Goal: Navigation & Orientation: Find specific page/section

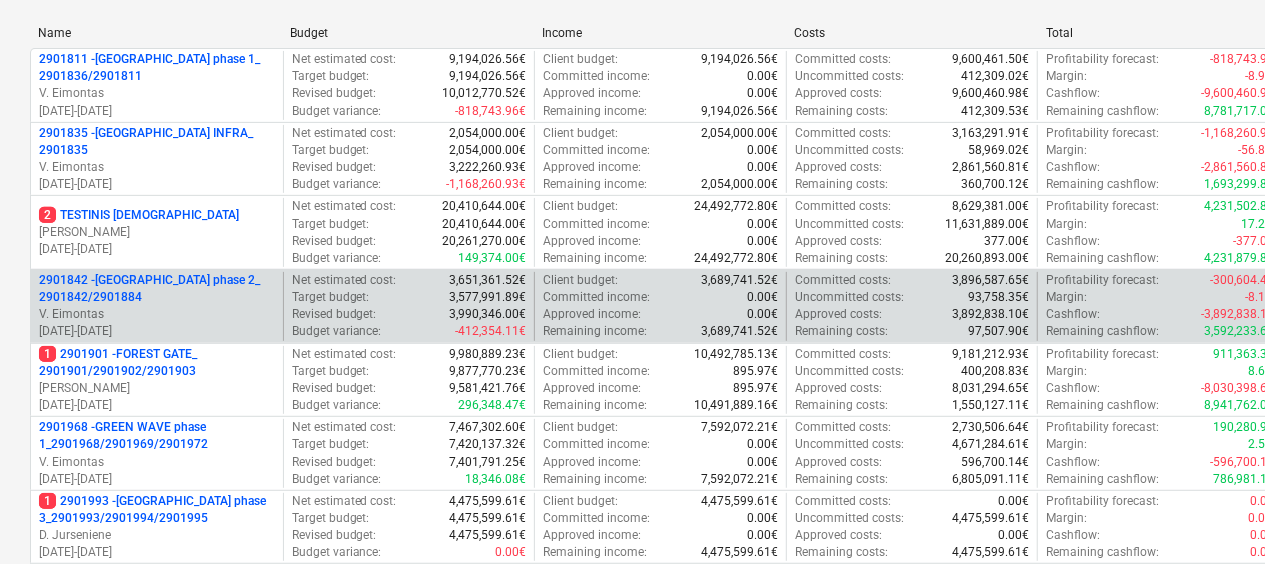
scroll to position [400, 0]
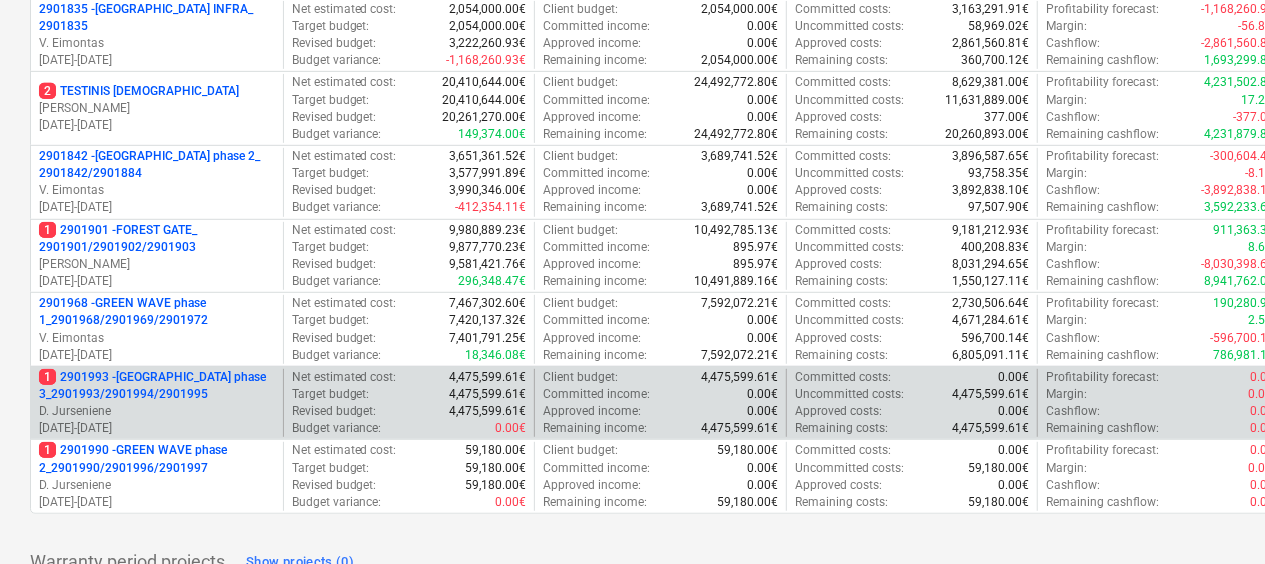
click at [206, 391] on p "1 2901993 - [GEOGRAPHIC_DATA] phase 3_2901993/2901994/2901995" at bounding box center [157, 386] width 236 height 34
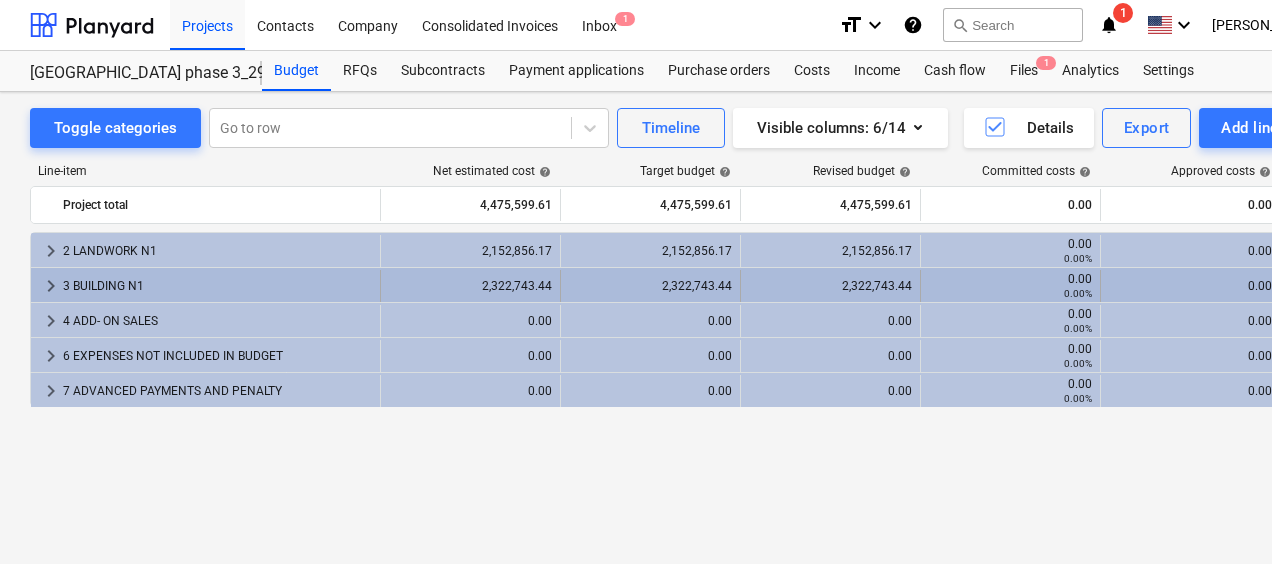
click at [207, 288] on div "3 BUILDING N1" at bounding box center [217, 286] width 309 height 32
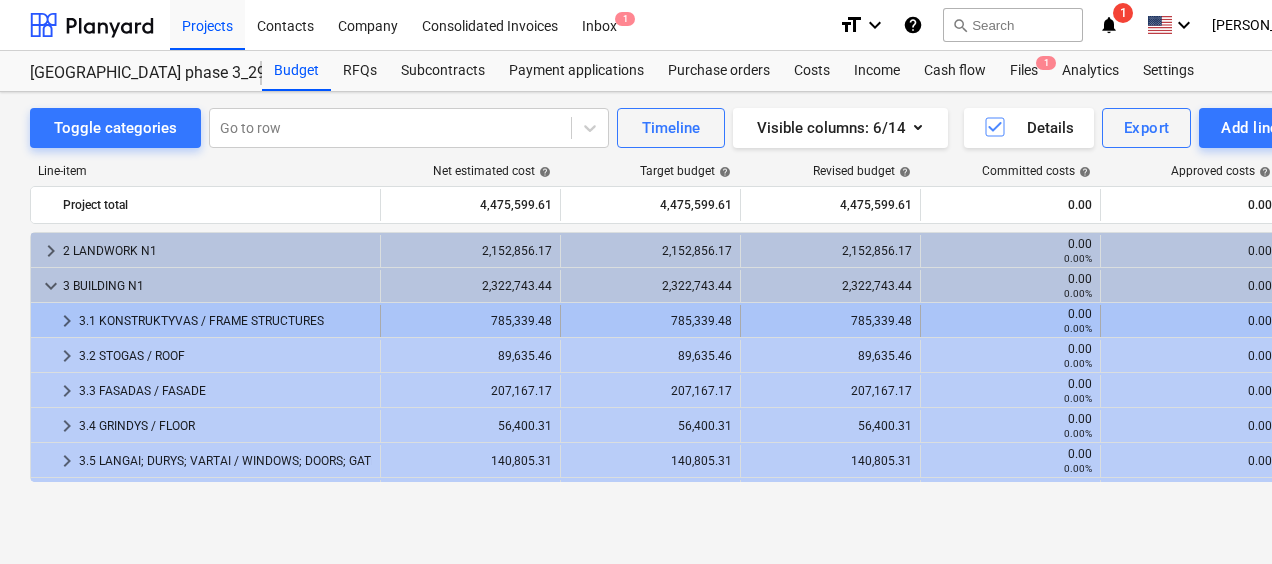
click at [233, 331] on div "3.1 KONSTRUKTYVAS / FRAME STRUCTURES" at bounding box center [225, 321] width 293 height 32
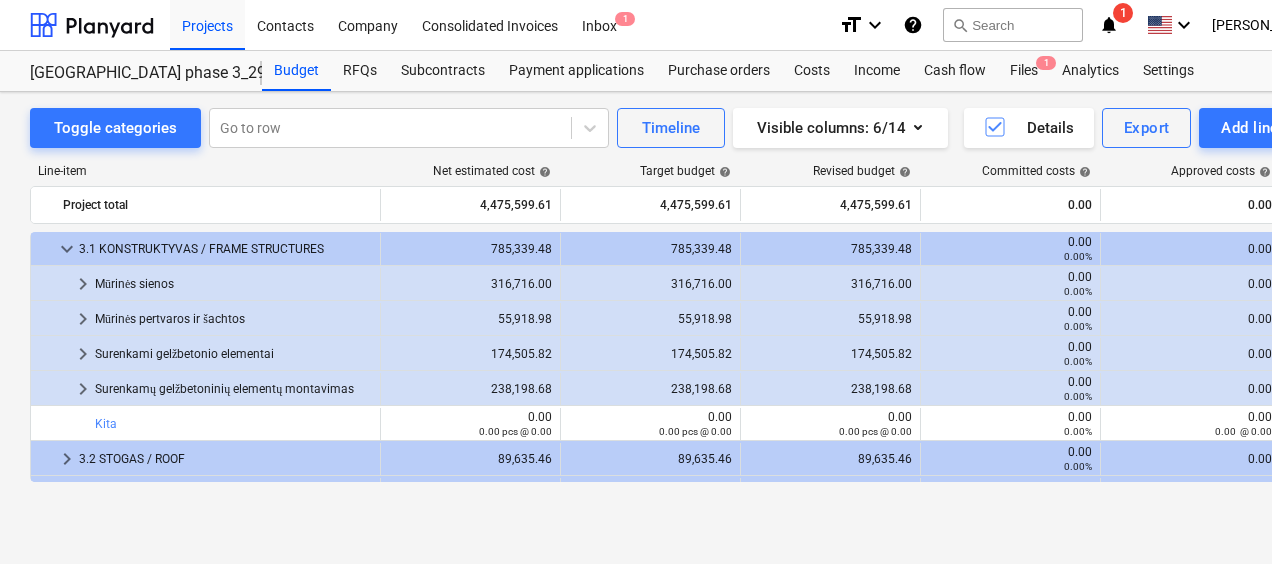
scroll to position [100, 0]
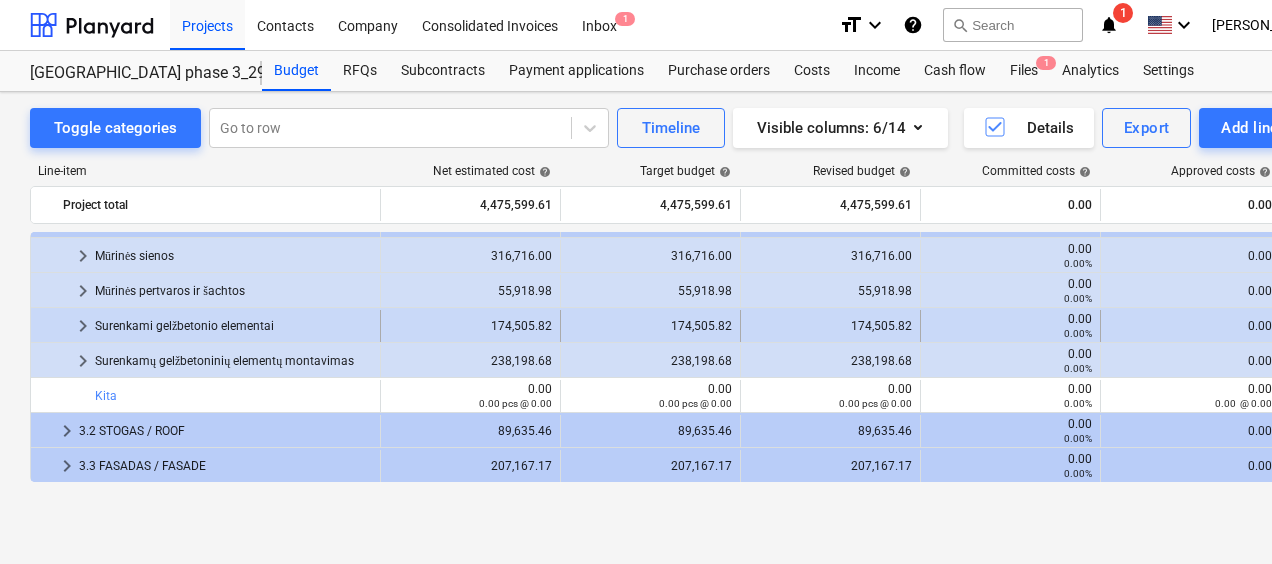
click at [234, 333] on div "Surenkami gelžbetonio elementai" at bounding box center [233, 326] width 277 height 32
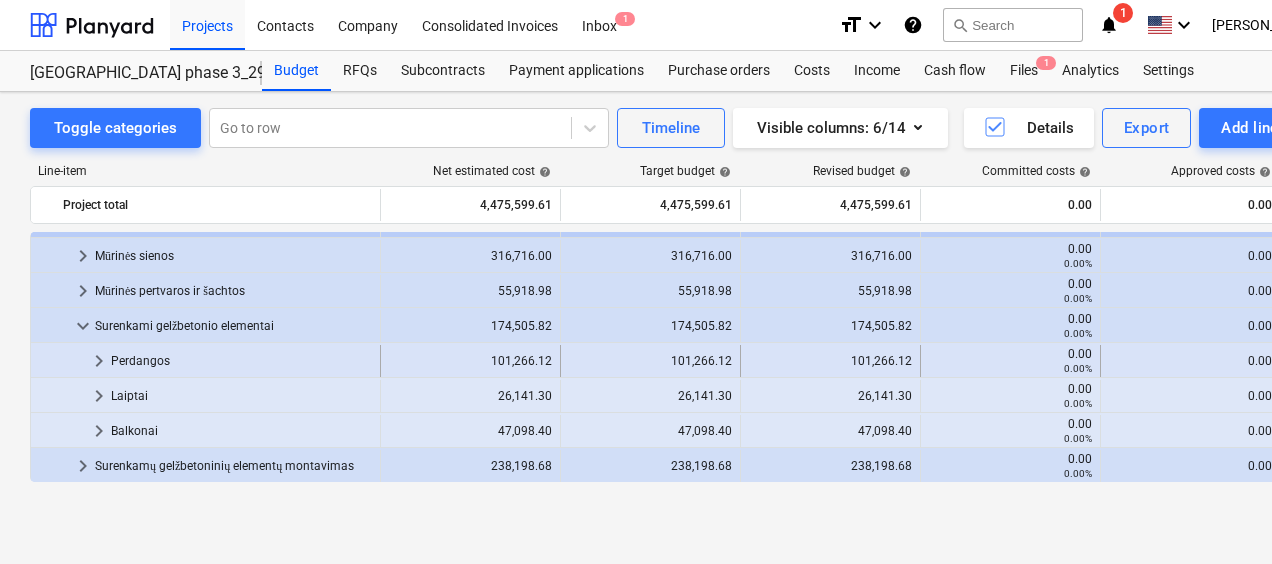
click at [230, 359] on div "Perdangos" at bounding box center [241, 361] width 261 height 32
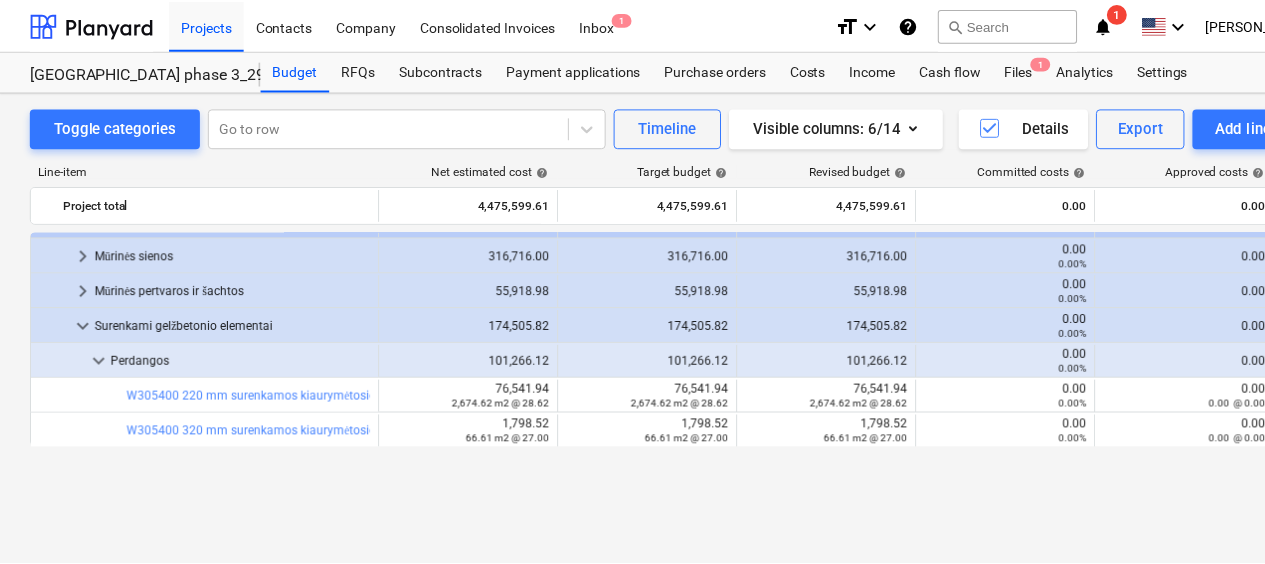
scroll to position [0, 0]
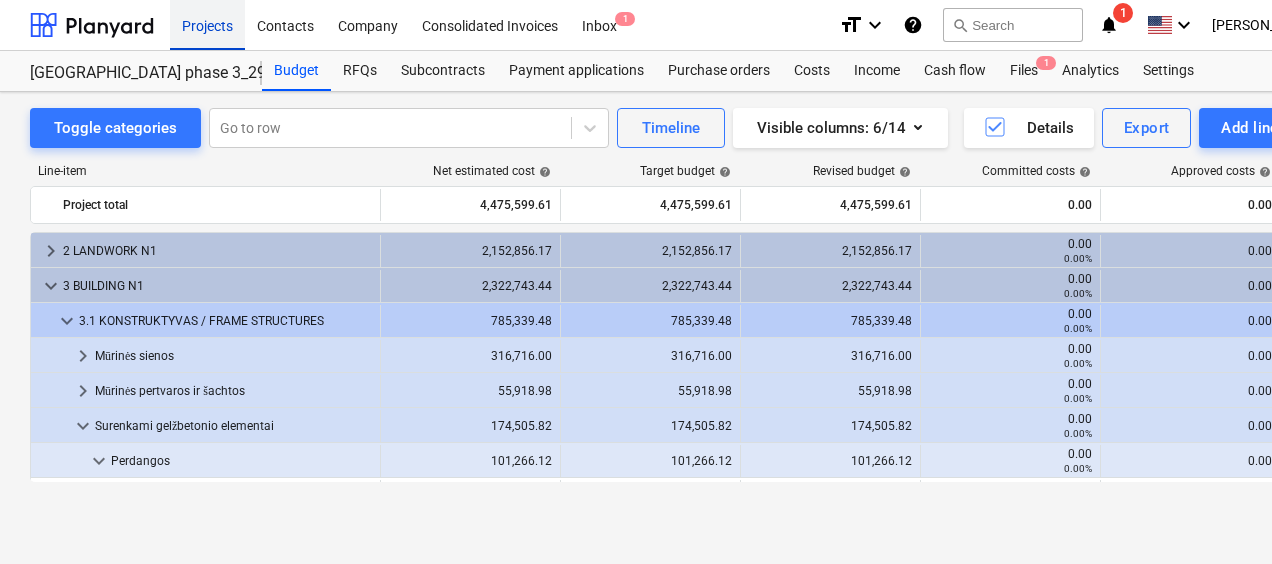
click at [217, 36] on div "Projects" at bounding box center [207, 24] width 75 height 51
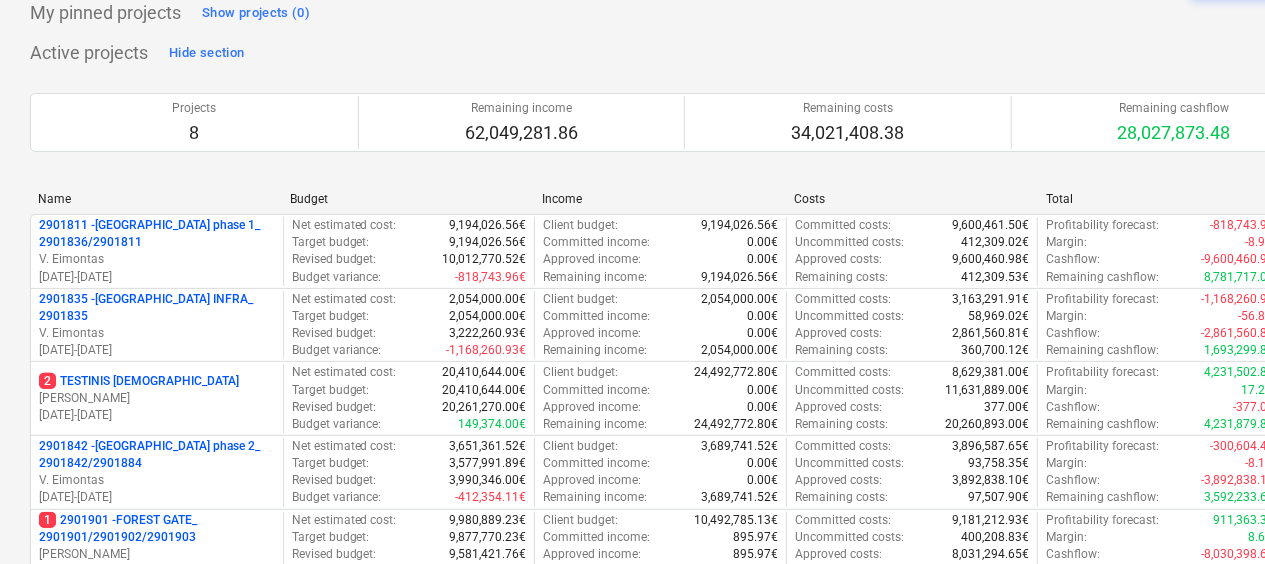
scroll to position [300, 0]
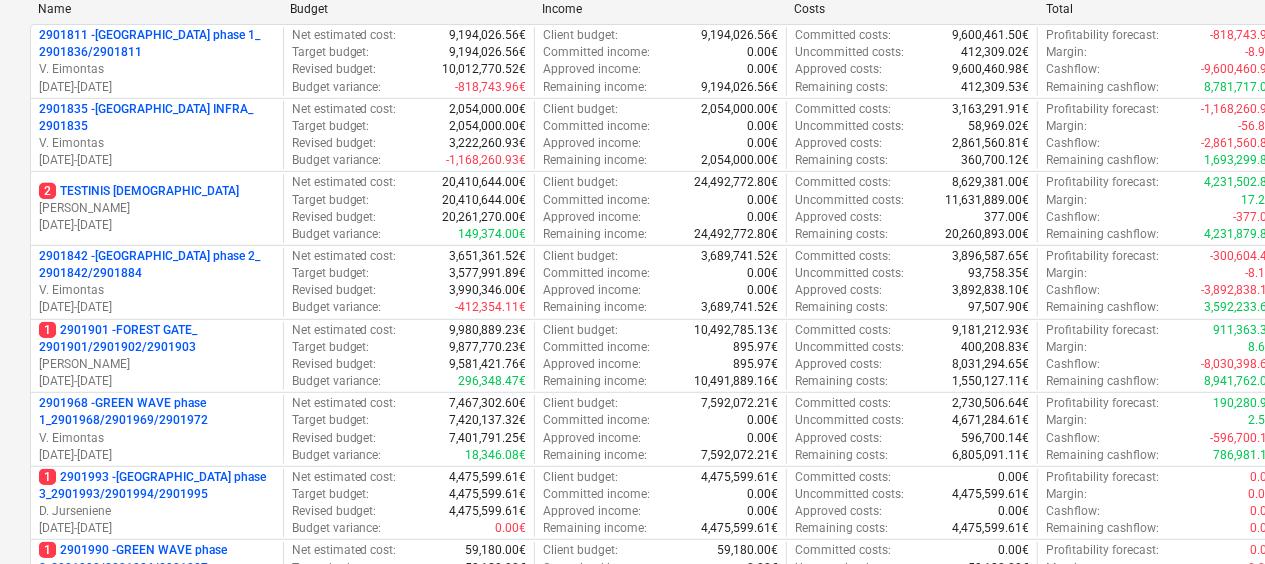
drag, startPoint x: 208, startPoint y: 480, endPoint x: 4, endPoint y: 232, distance: 321.1
click at [2, 221] on div "Create demo project Create Project My pinned projects Show projects (0) Active …" at bounding box center [684, 262] width 1368 height 1023
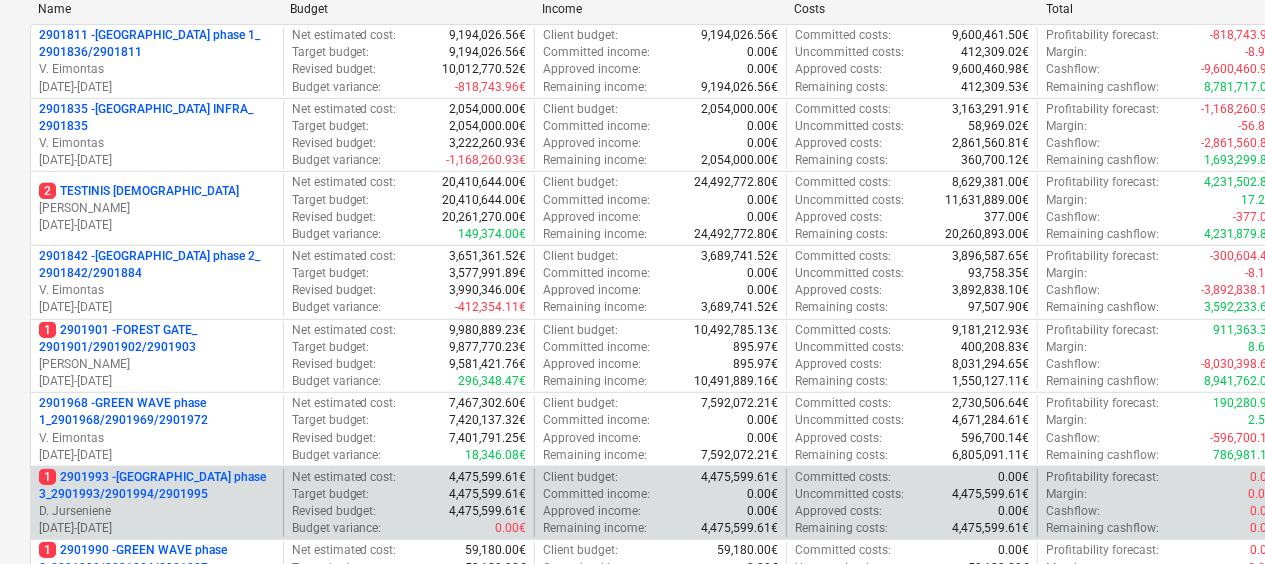
click at [162, 487] on p "1 2901993 - [GEOGRAPHIC_DATA] phase 3_2901993/2901994/2901995" at bounding box center [157, 486] width 236 height 34
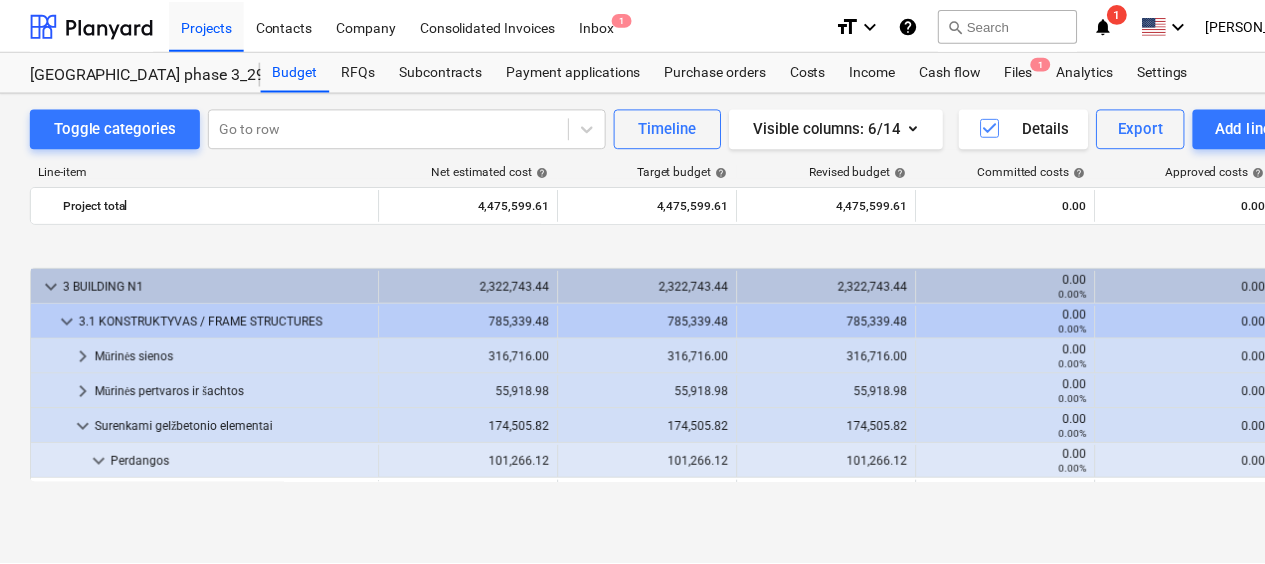
scroll to position [200, 0]
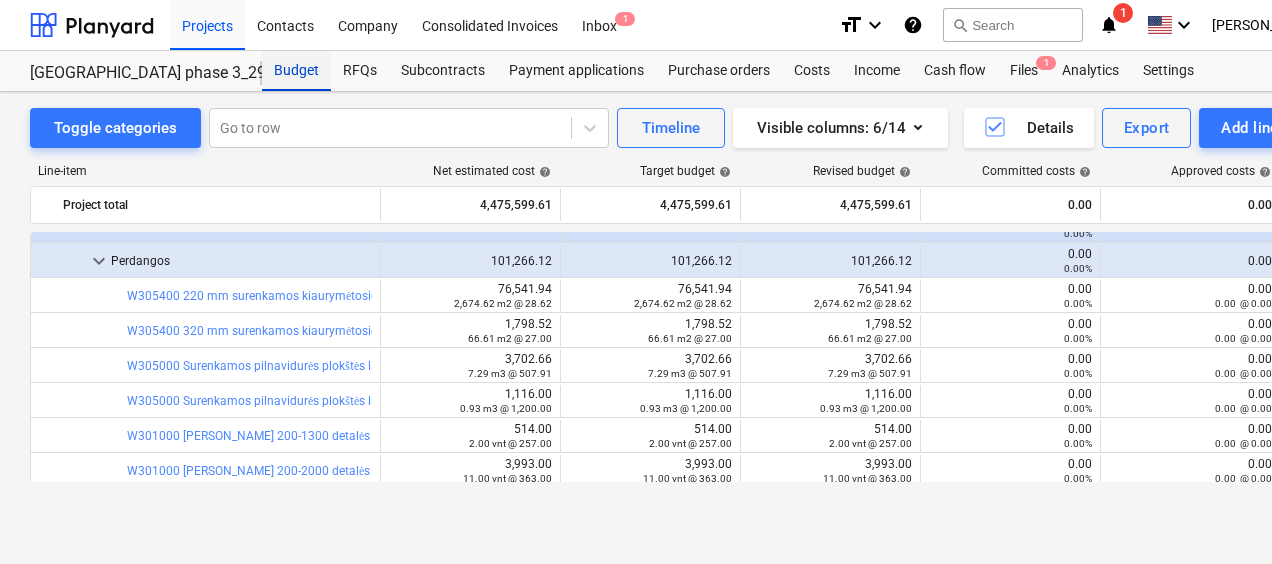
click at [282, 74] on div "Budget" at bounding box center [296, 71] width 69 height 40
click at [127, 36] on div at bounding box center [92, 25] width 124 height 50
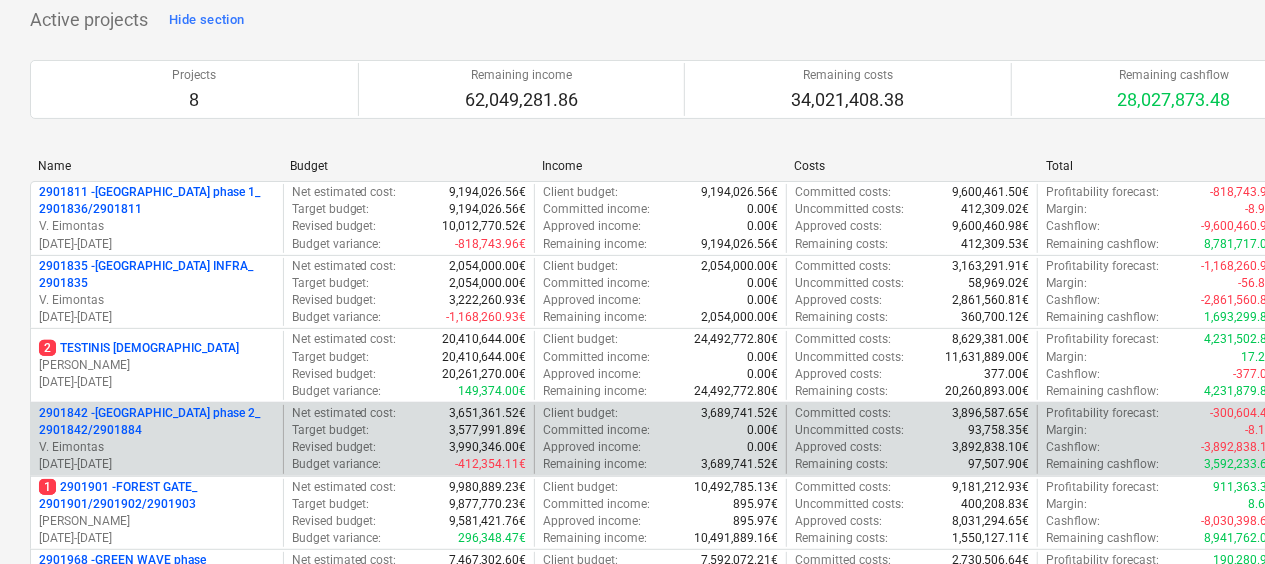
scroll to position [200, 0]
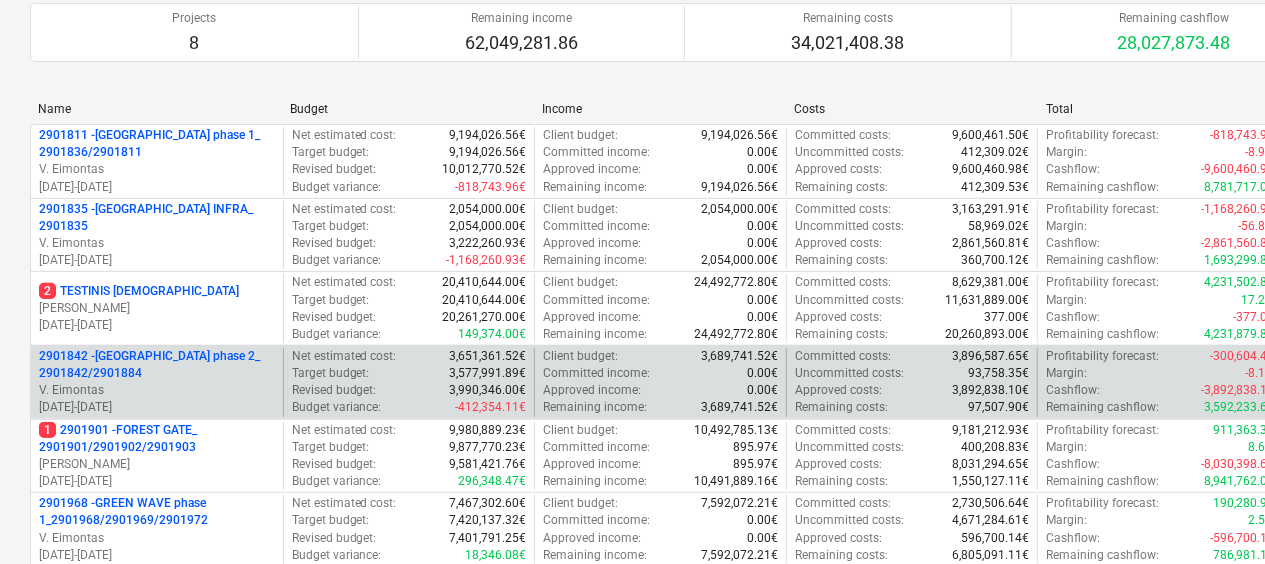
click at [158, 375] on p "2901842 - [GEOGRAPHIC_DATA] phase 2_ 2901842/2901884" at bounding box center [157, 365] width 236 height 34
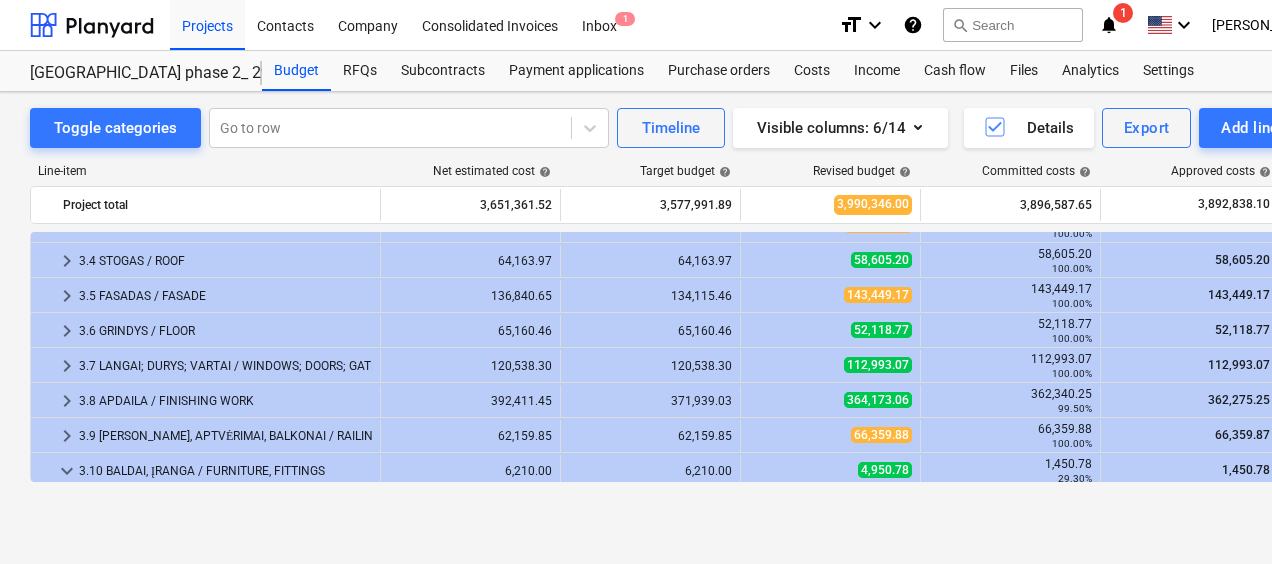
scroll to position [300, 0]
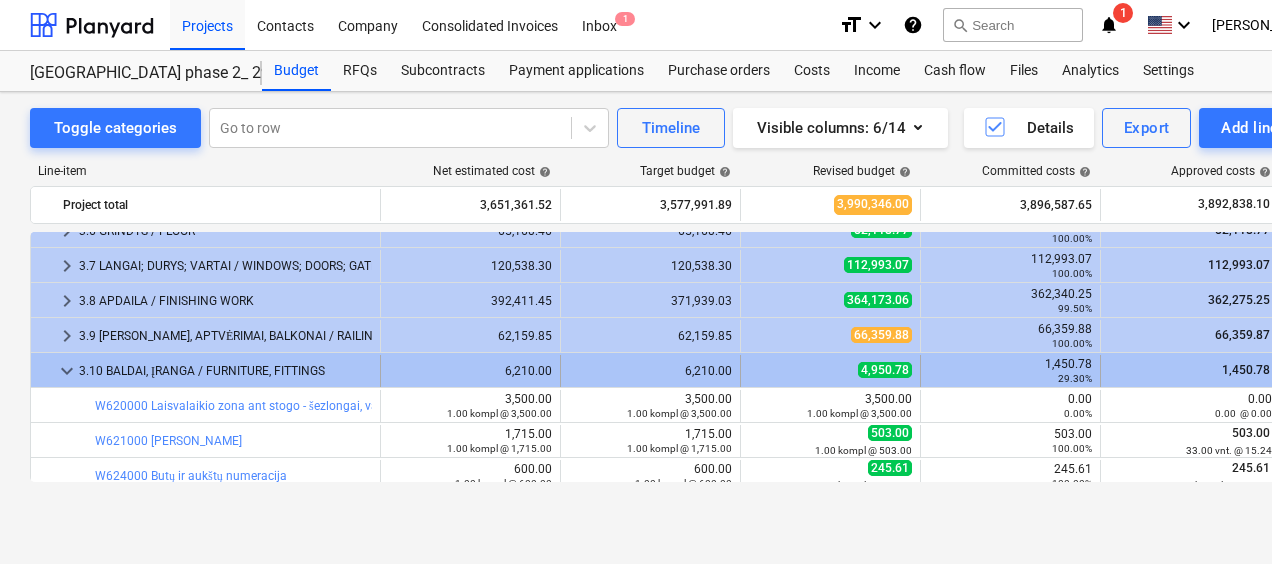
click at [69, 377] on span "keyboard_arrow_down" at bounding box center [67, 371] width 24 height 24
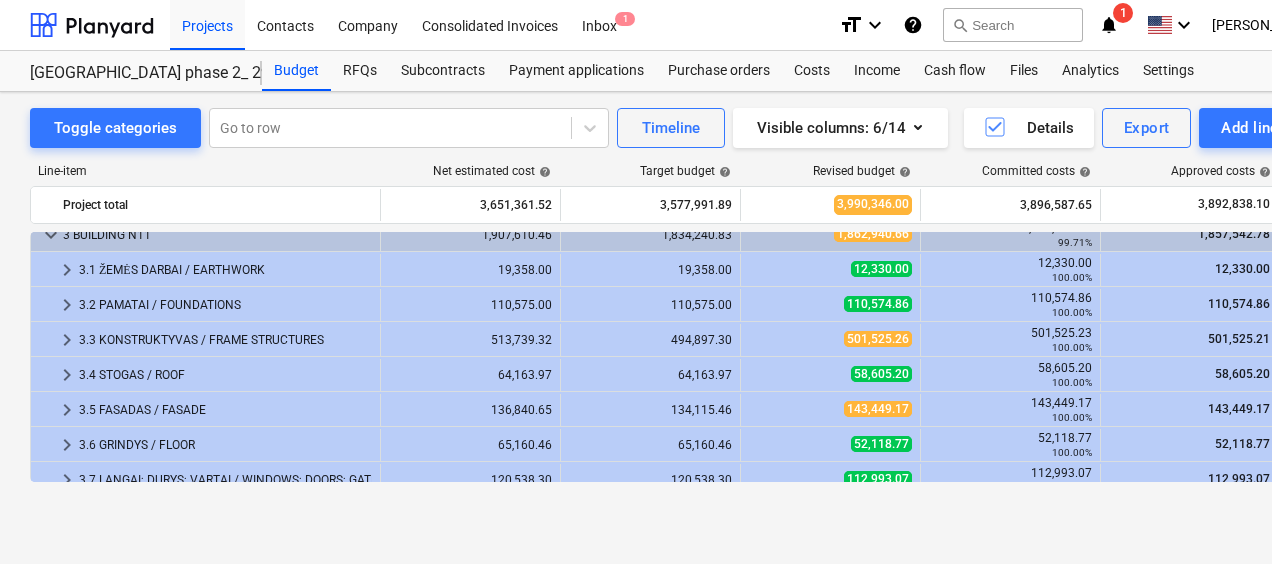
scroll to position [100, 0]
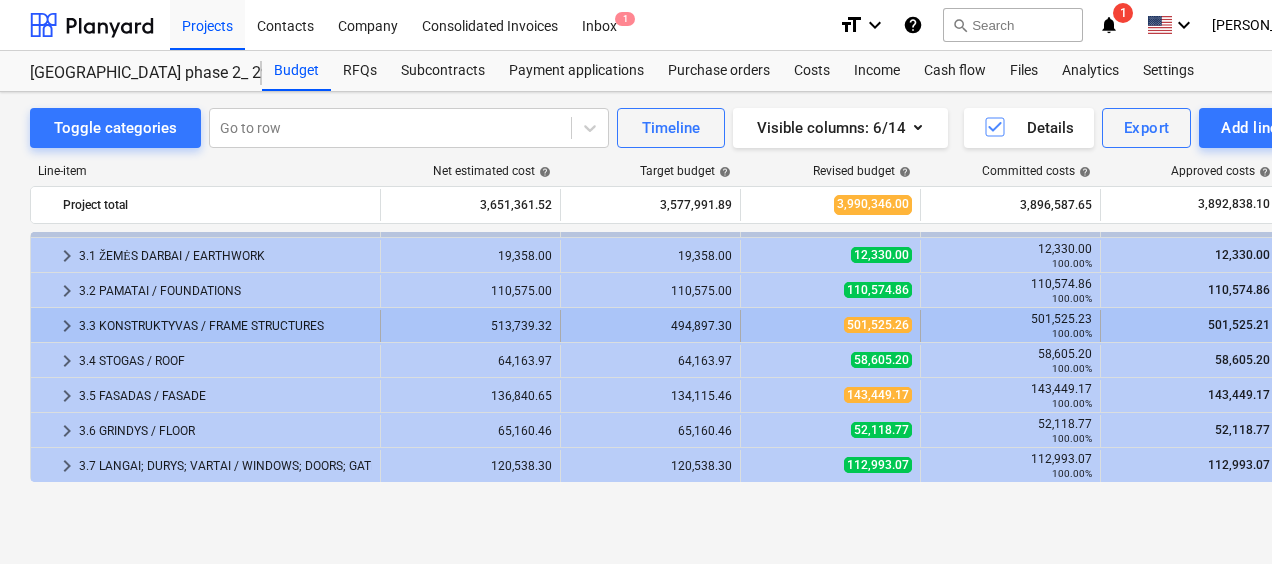
click at [150, 329] on div "3.3 KONSTRUKTYVAS / FRAME STRUCTURES" at bounding box center [225, 326] width 293 height 32
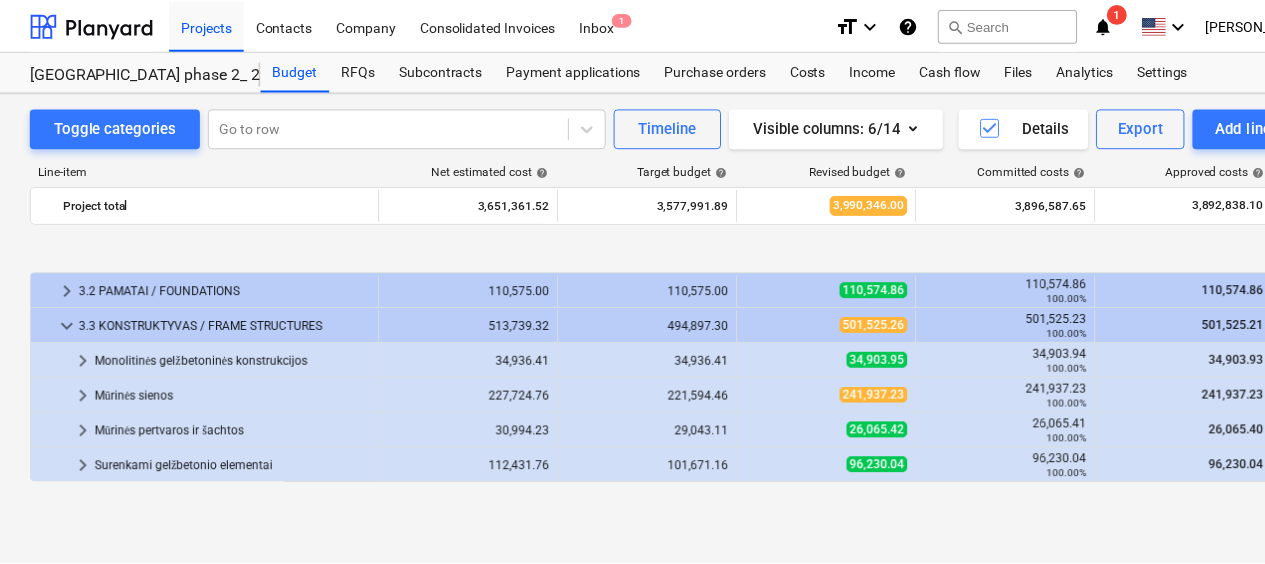
scroll to position [200, 0]
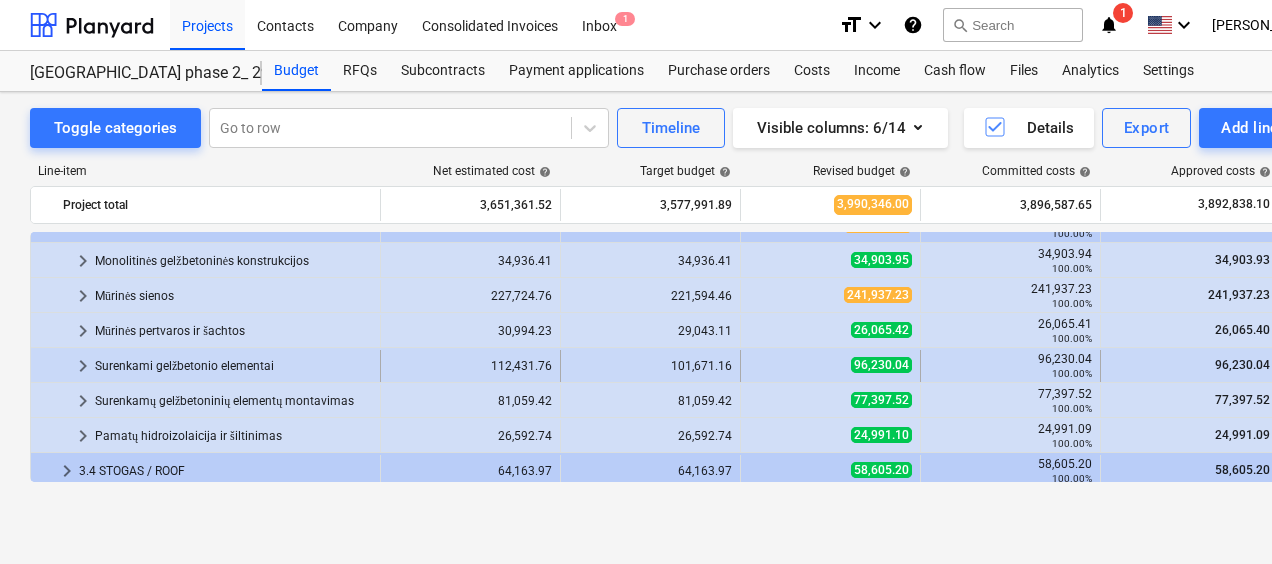
click at [235, 358] on div "Surenkami gelžbetonio elementai" at bounding box center [233, 366] width 277 height 32
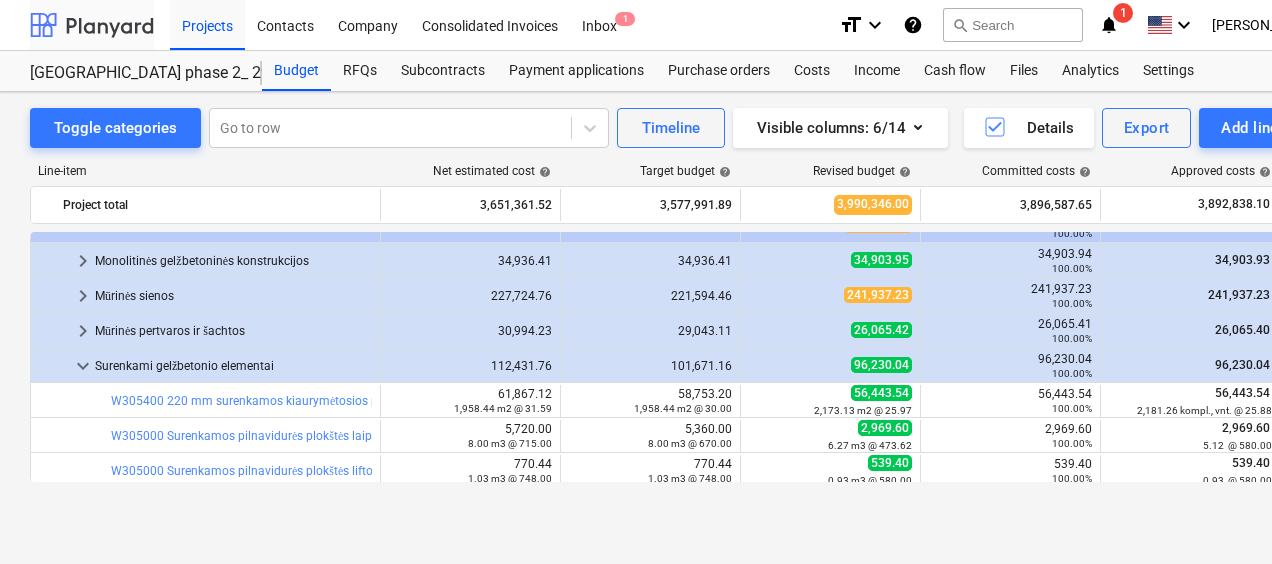
click at [131, 13] on div at bounding box center [92, 25] width 124 height 50
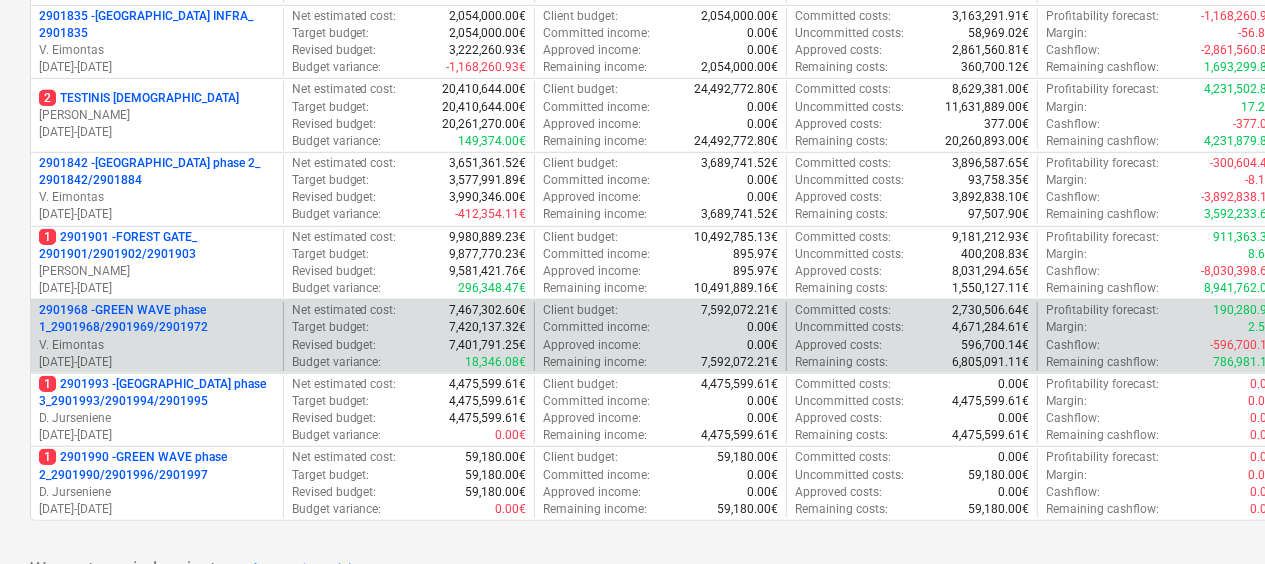
scroll to position [400, 0]
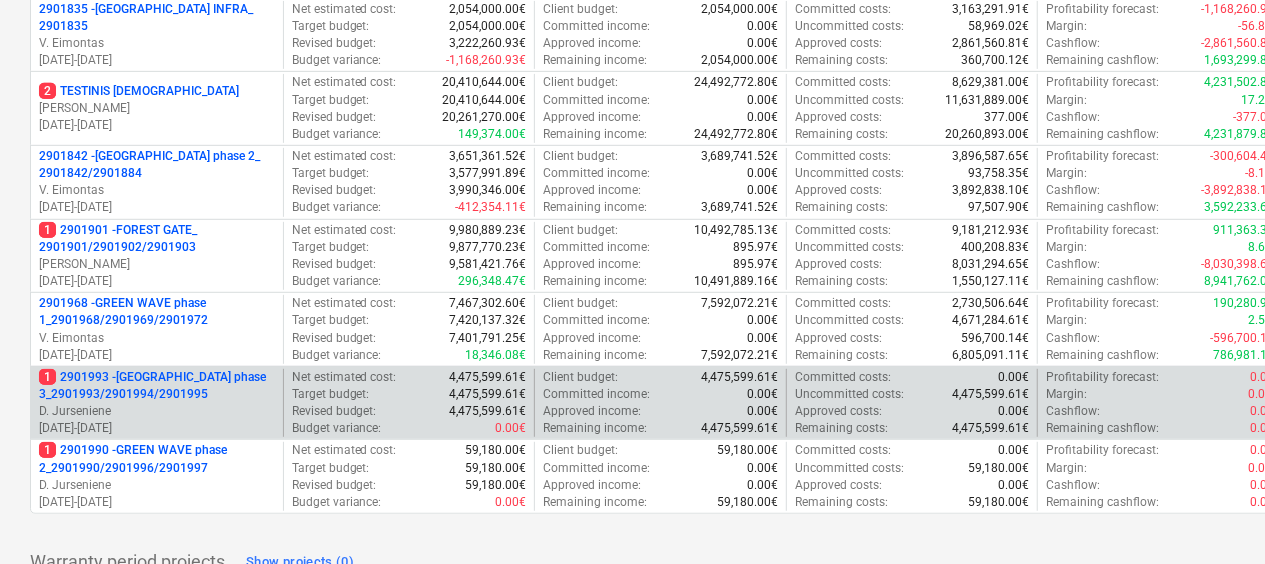
click at [221, 405] on p "D. Jurseniene" at bounding box center [157, 411] width 236 height 17
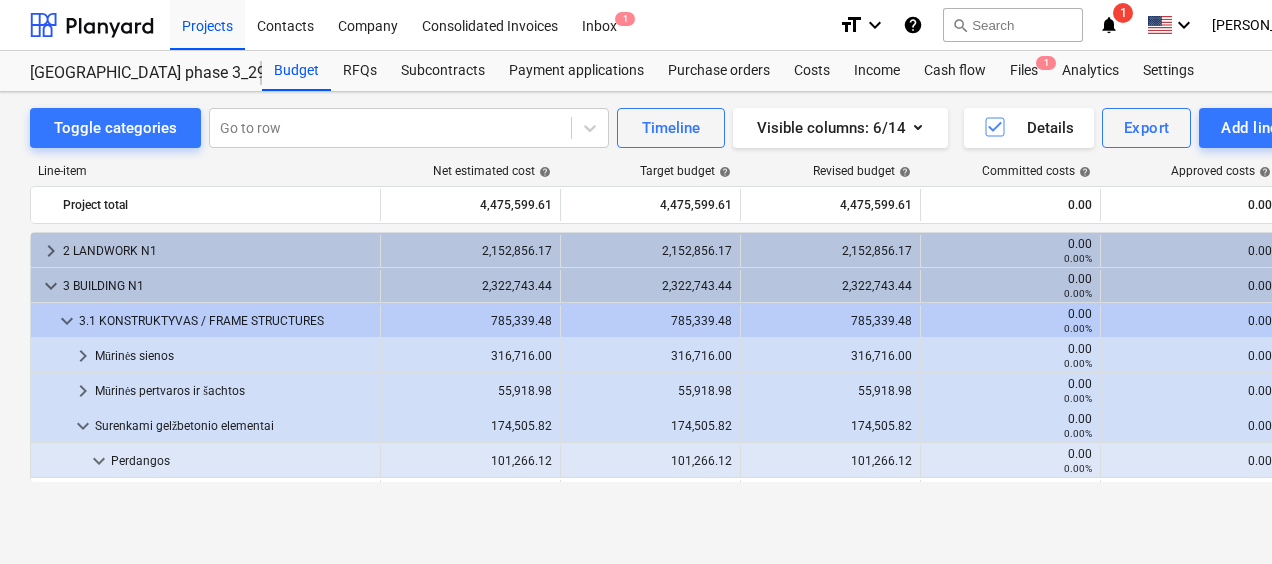
scroll to position [200, 0]
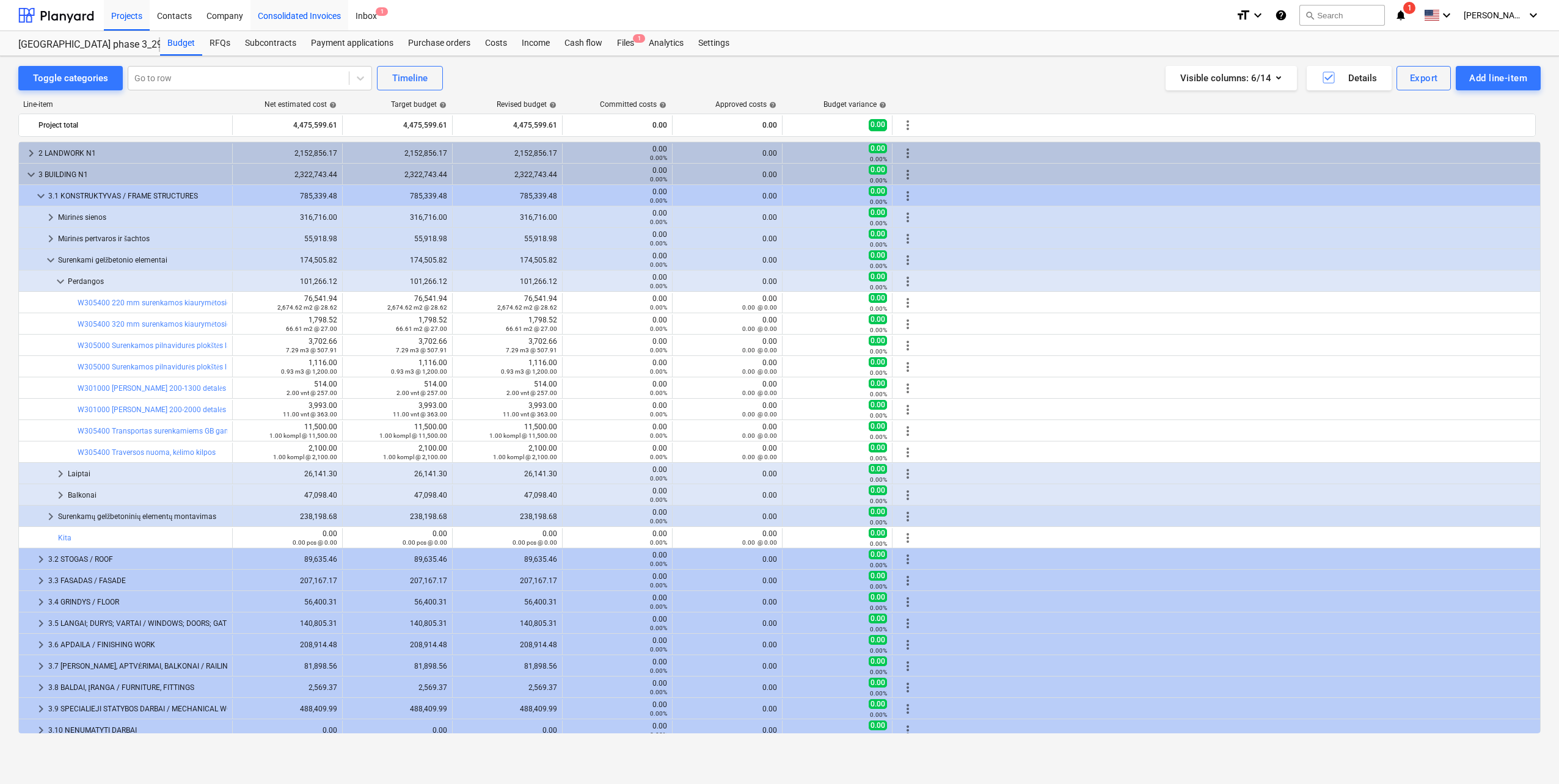
scroll to position [92, 0]
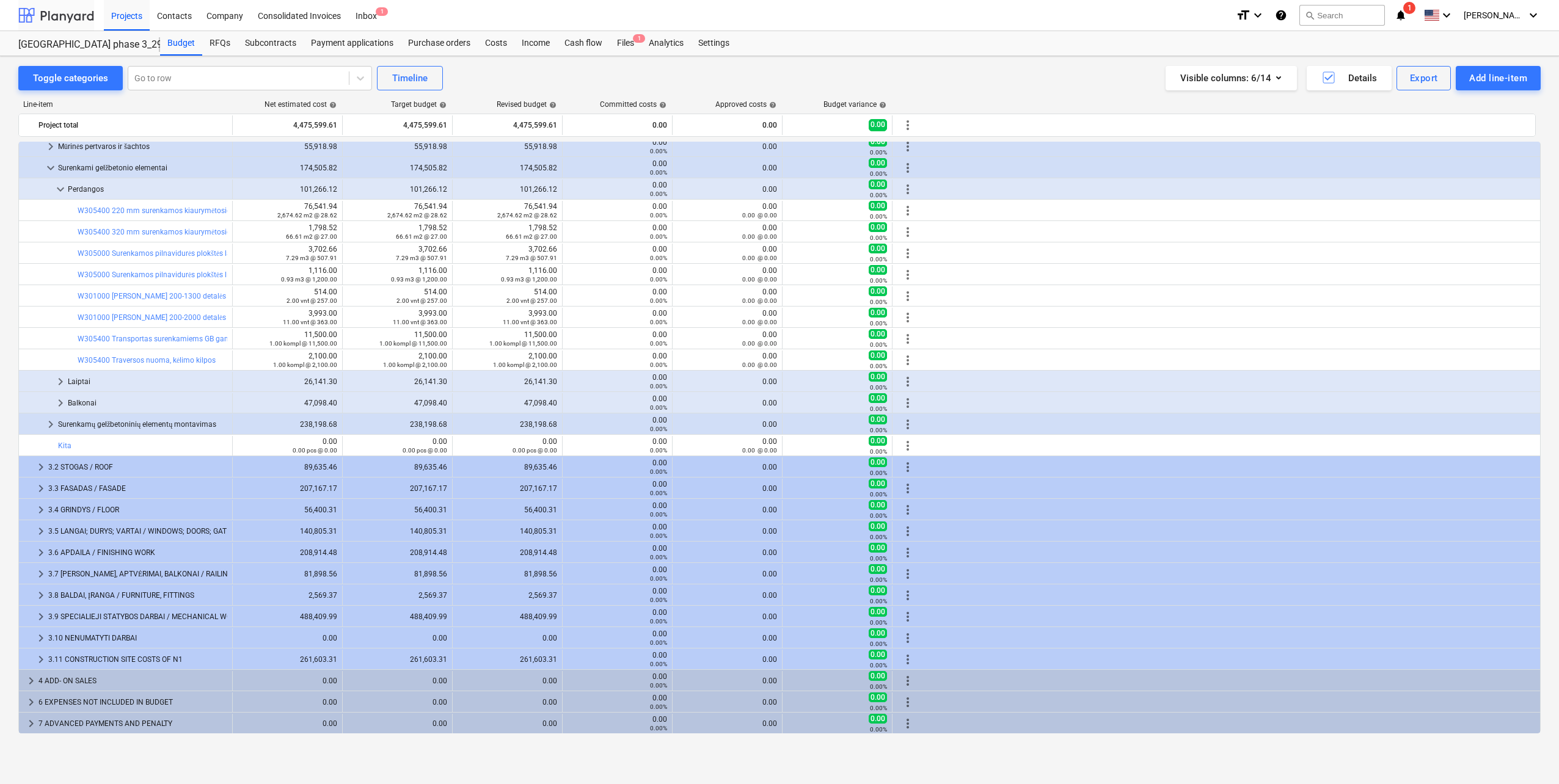
click at [81, 12] on div at bounding box center [56, 15] width 76 height 31
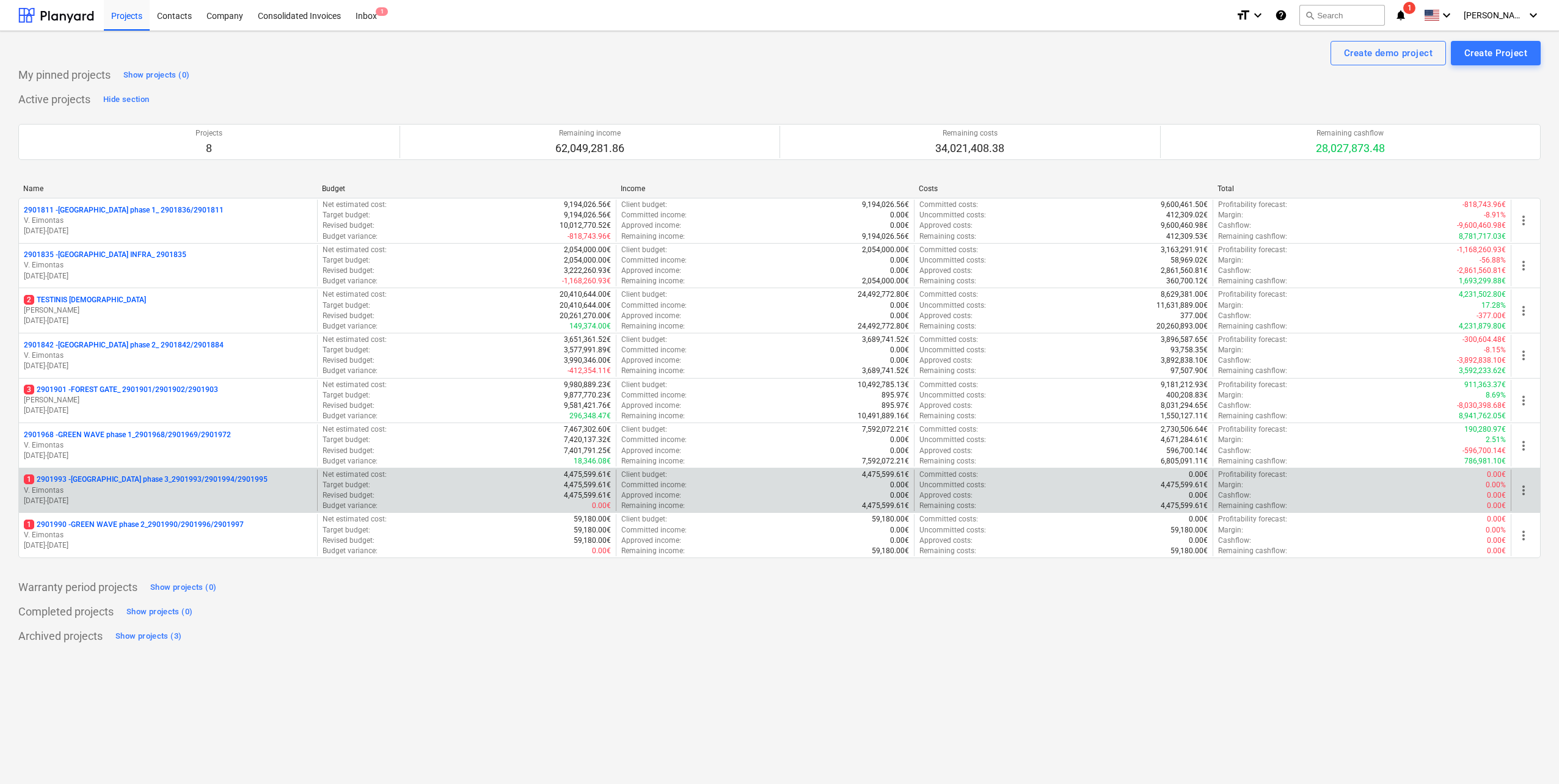
click at [186, 499] on p "01.09.2025 - 28.02.2027" at bounding box center [168, 501] width 288 height 10
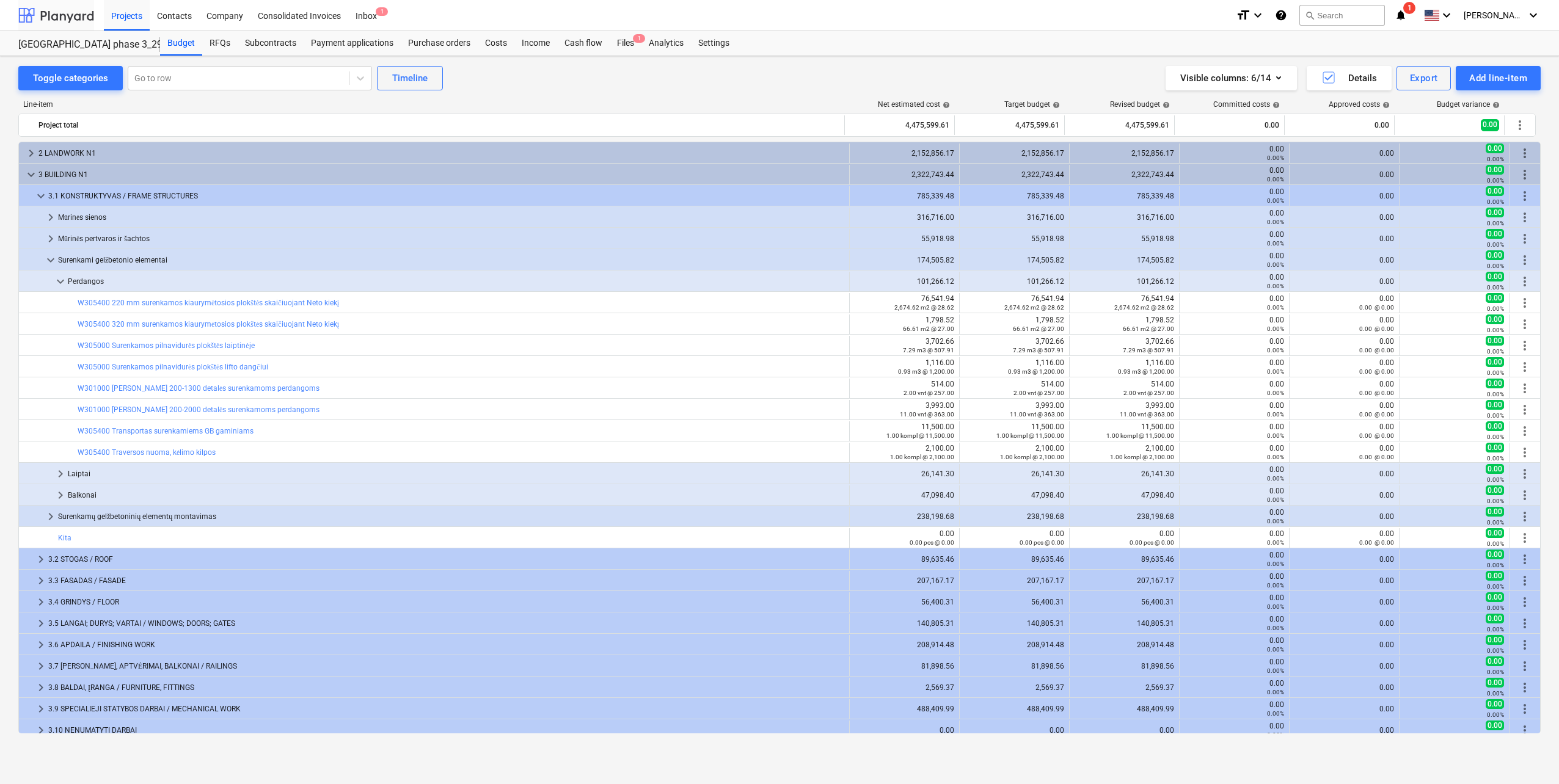
click at [76, 23] on div at bounding box center [56, 15] width 76 height 31
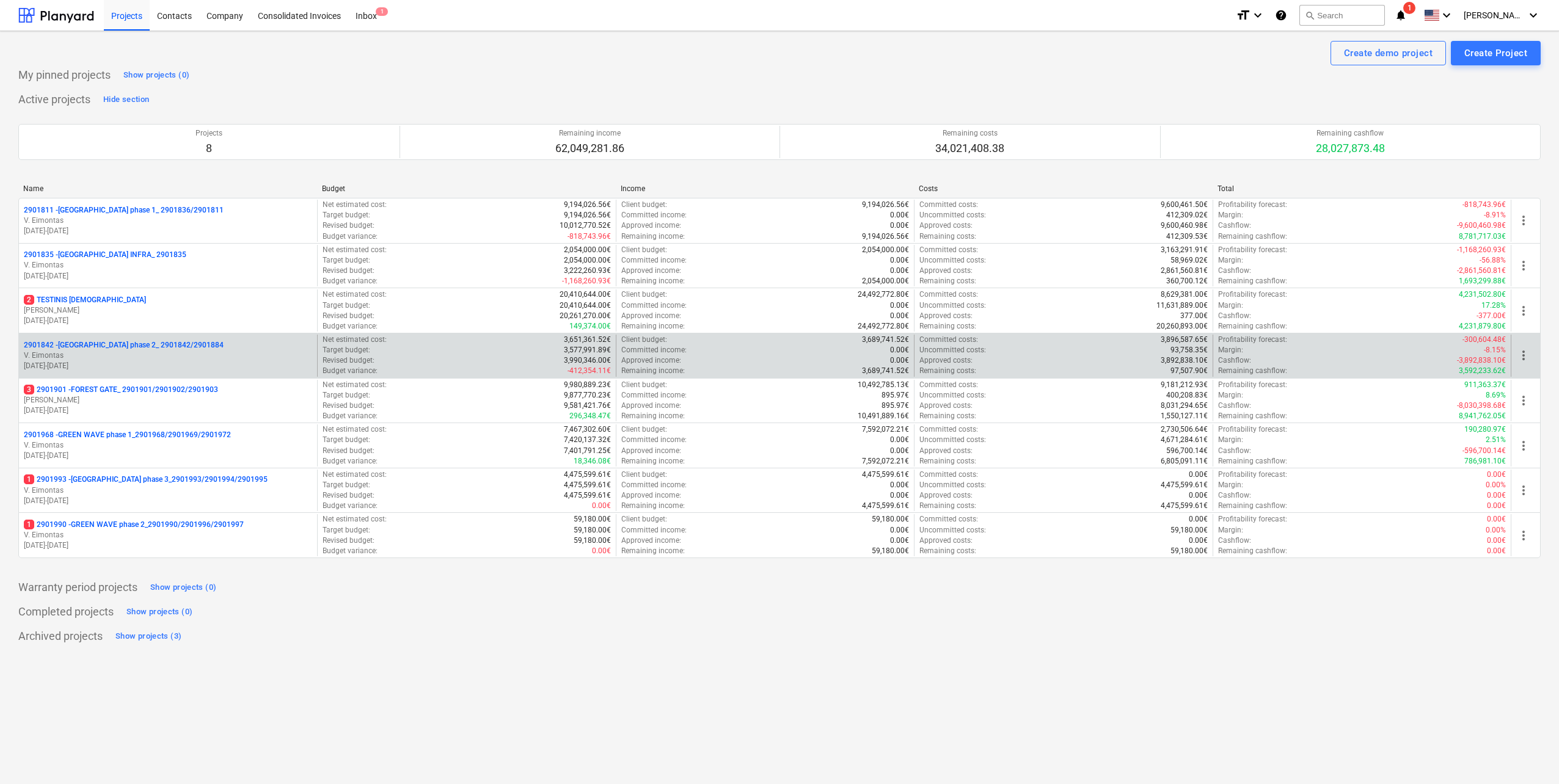
click at [177, 365] on p "01.10.2023 - 31.01.2025" at bounding box center [168, 366] width 288 height 10
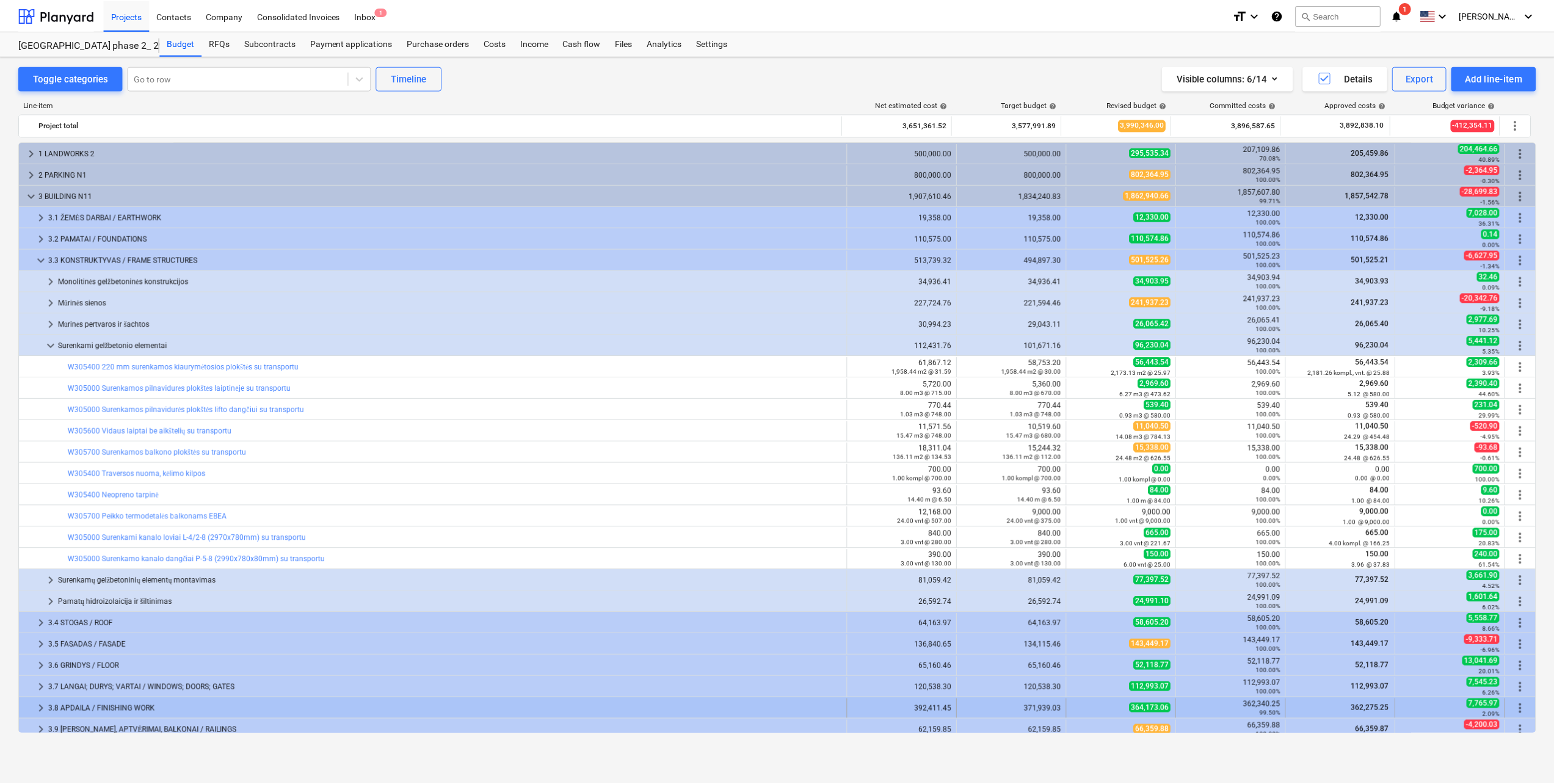
scroll to position [122, 0]
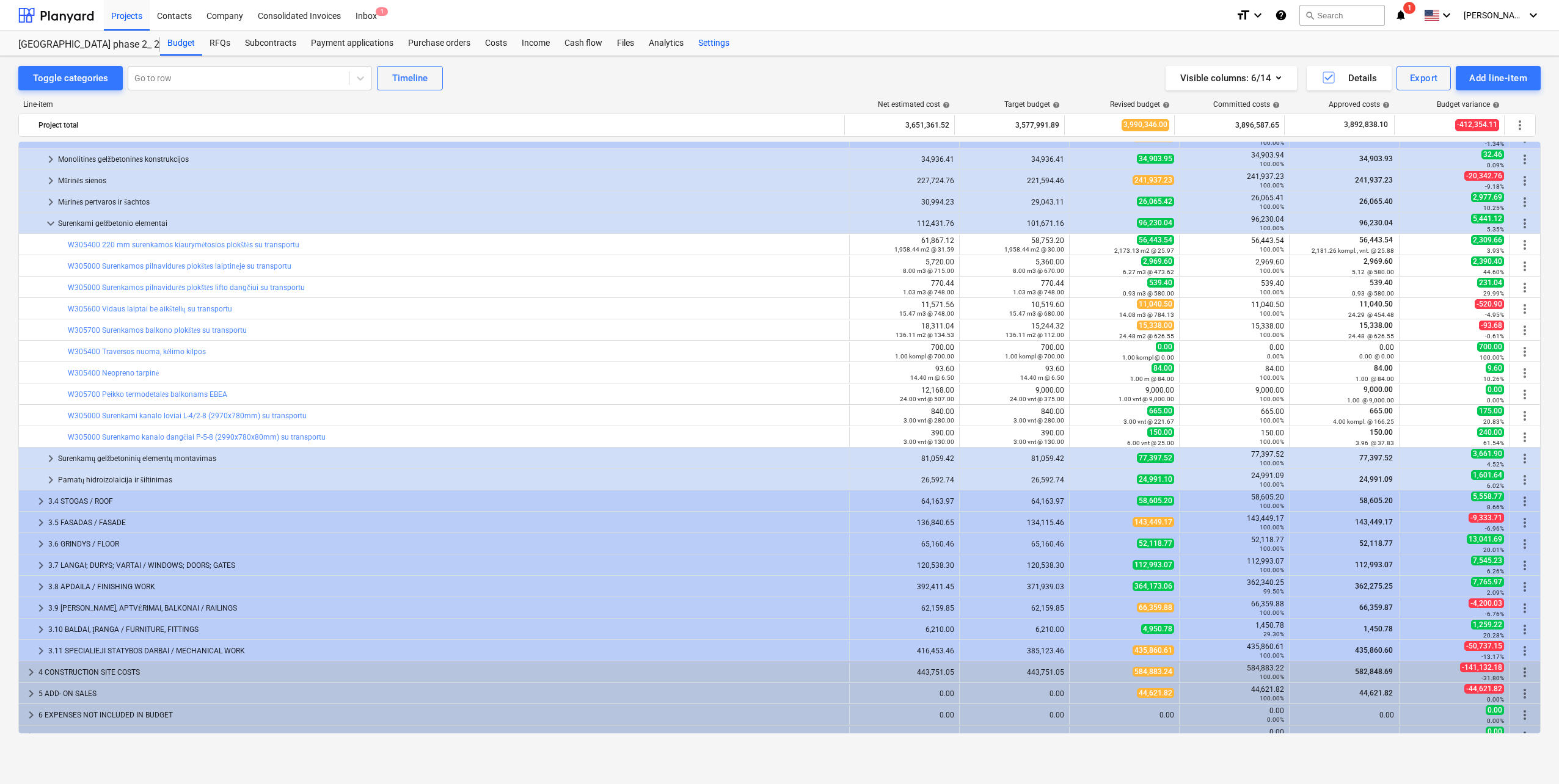
click at [720, 44] on div "Settings" at bounding box center [714, 43] width 46 height 24
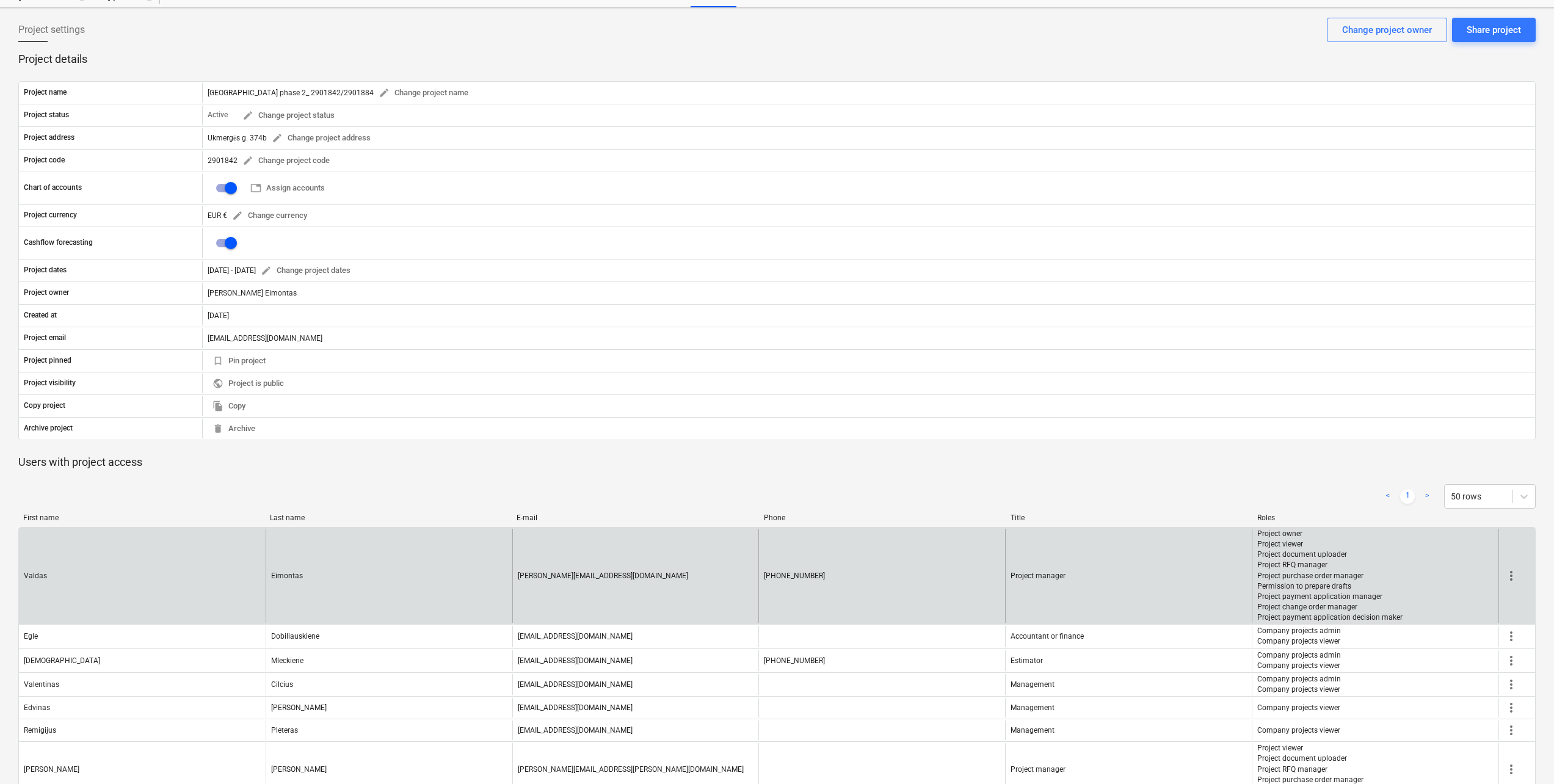
scroll to position [122, 0]
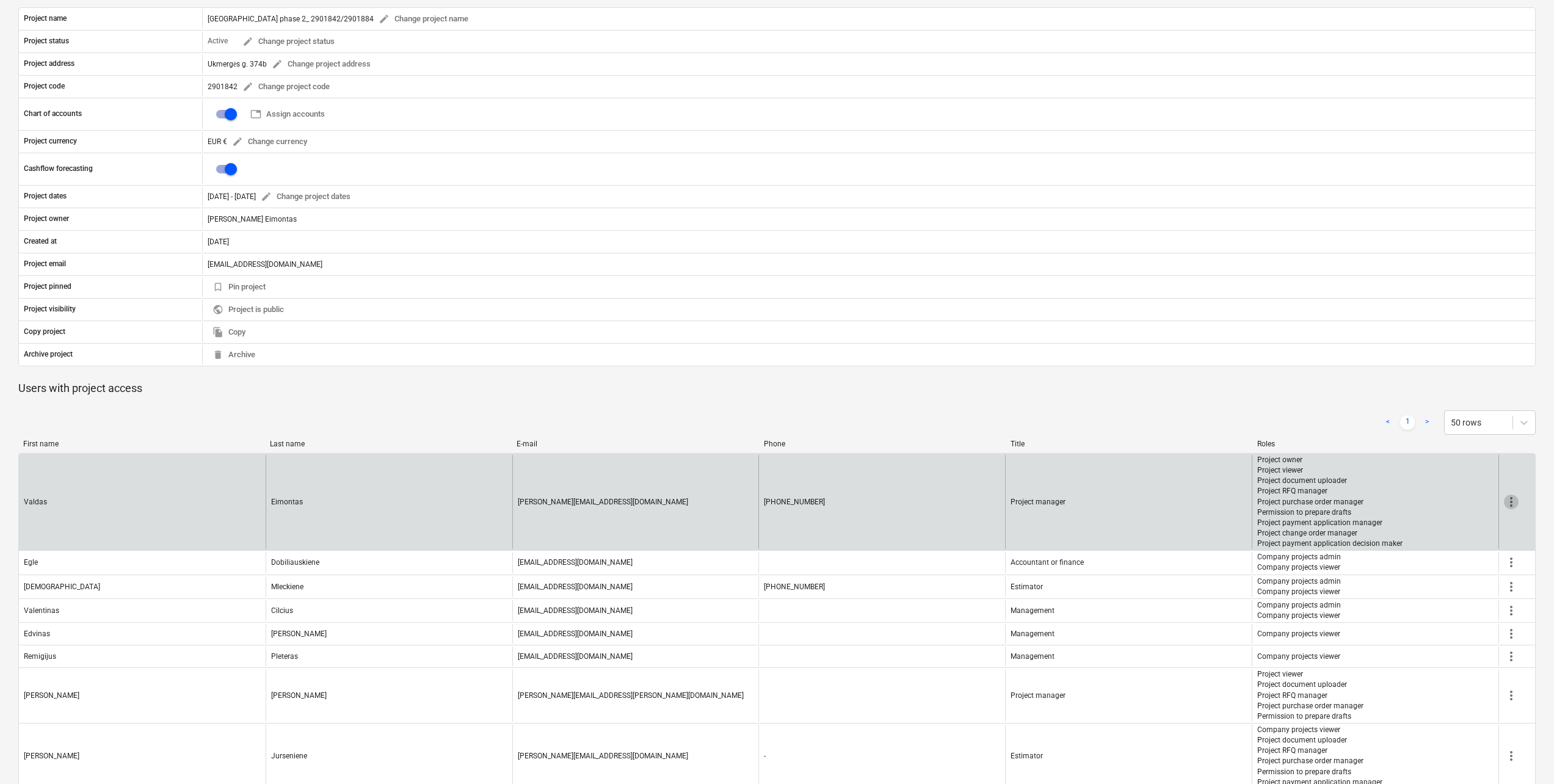
click at [1511, 503] on span "more_vert" at bounding box center [1511, 502] width 15 height 15
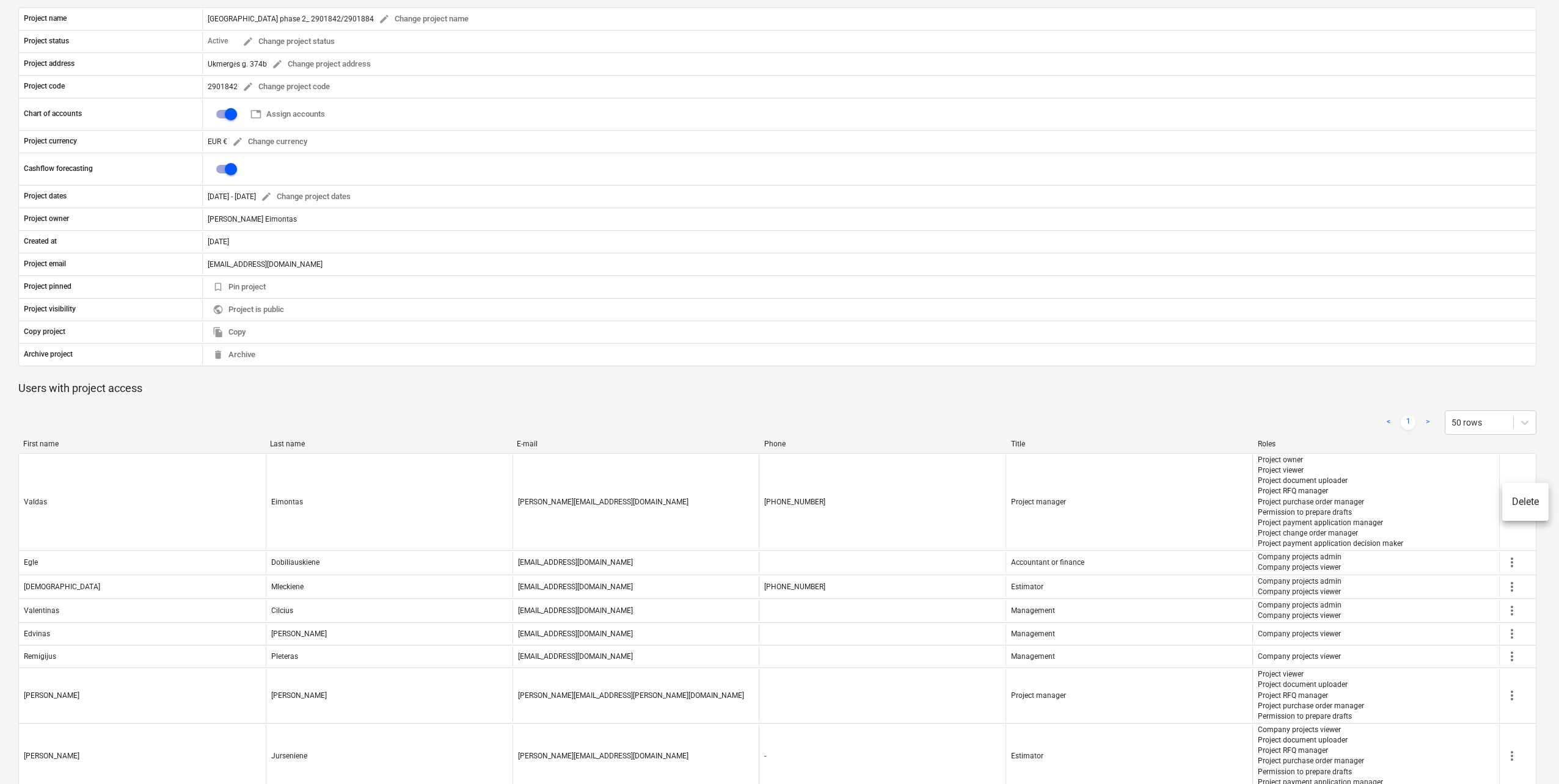
click at [1423, 483] on div at bounding box center [780, 392] width 1559 height 784
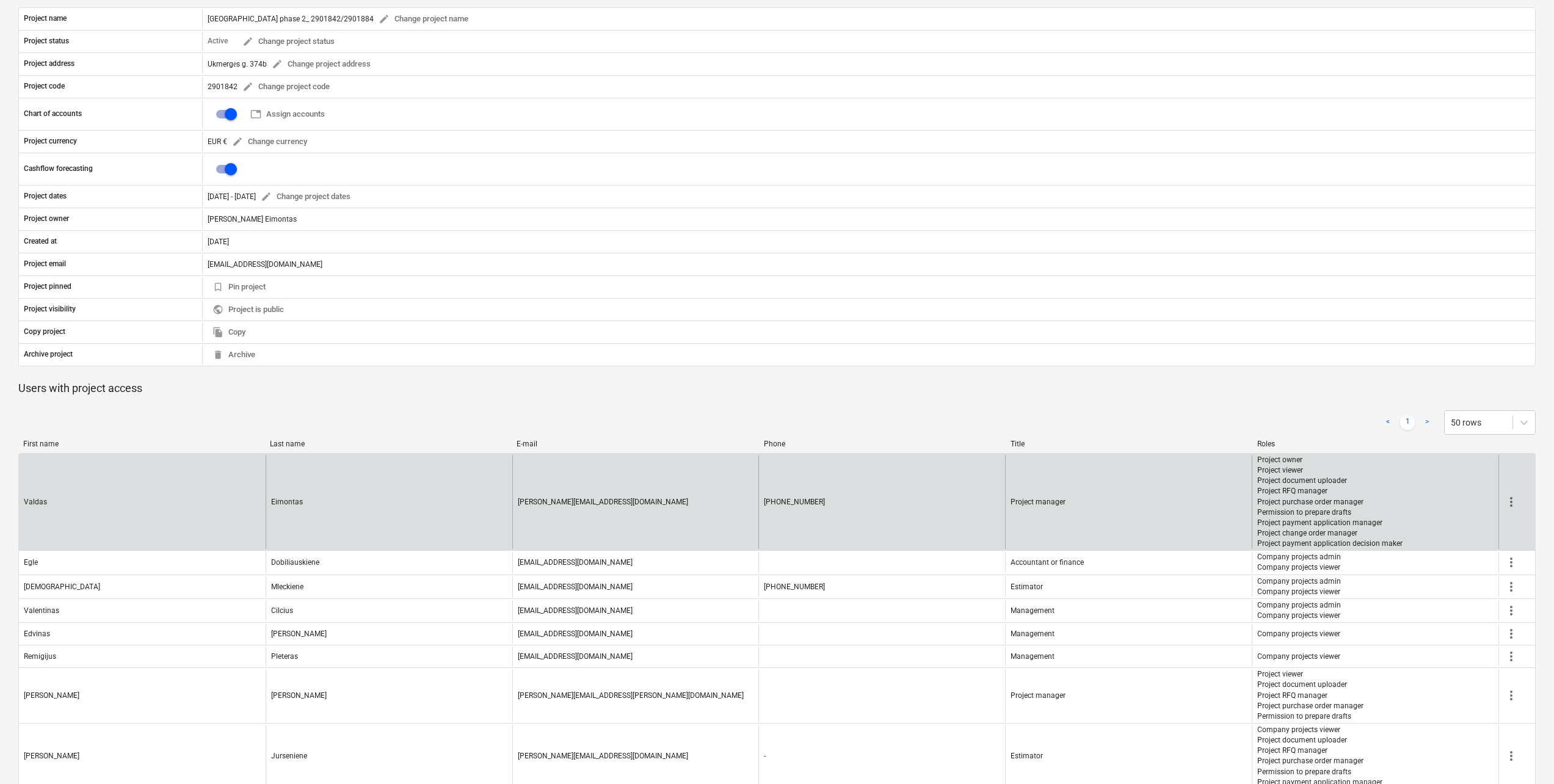
click at [1511, 501] on span "more_vert" at bounding box center [1511, 502] width 15 height 15
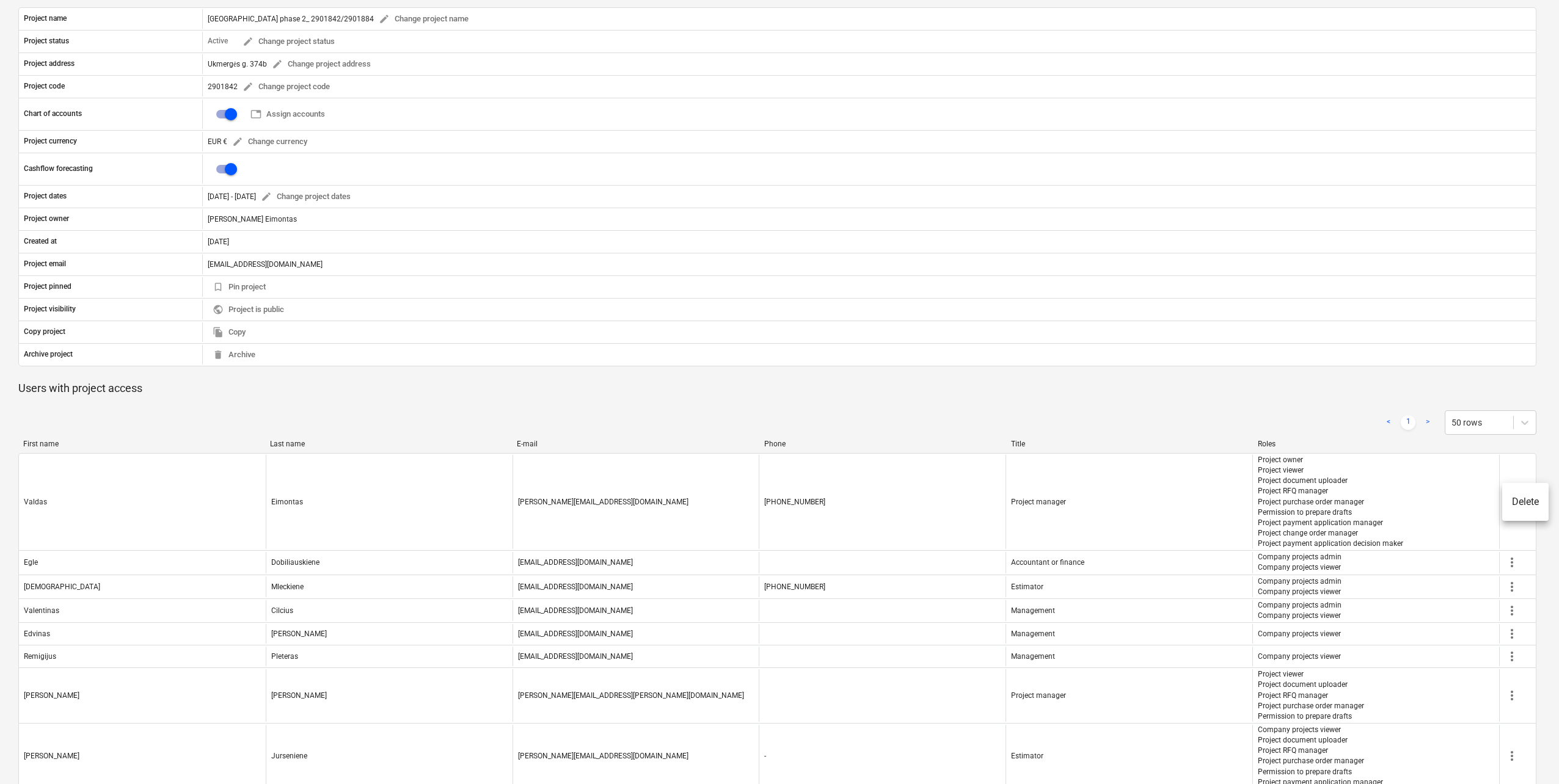
click at [1433, 516] on div at bounding box center [780, 392] width 1559 height 784
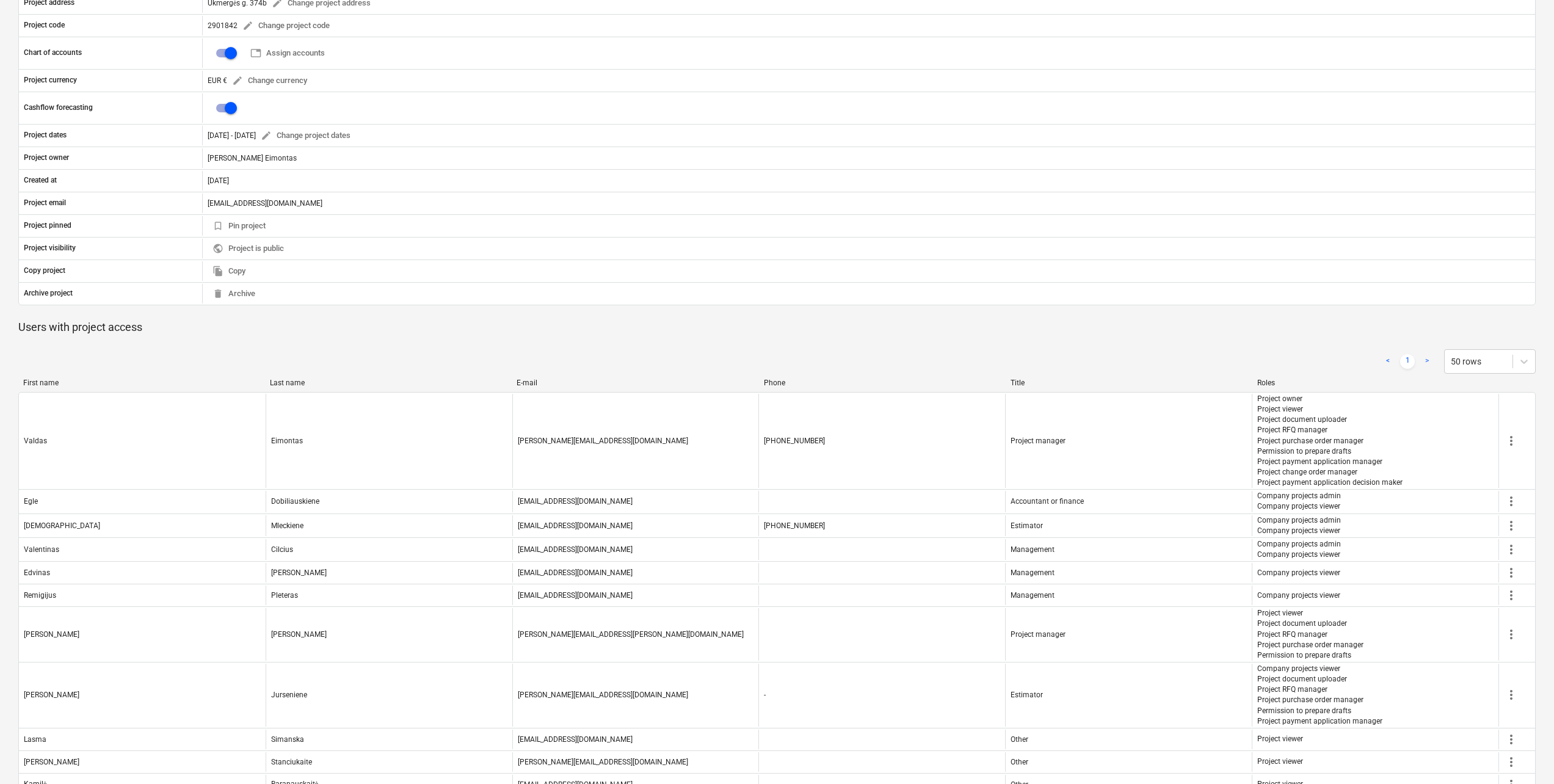
scroll to position [0, 0]
